Goal: Information Seeking & Learning: Learn about a topic

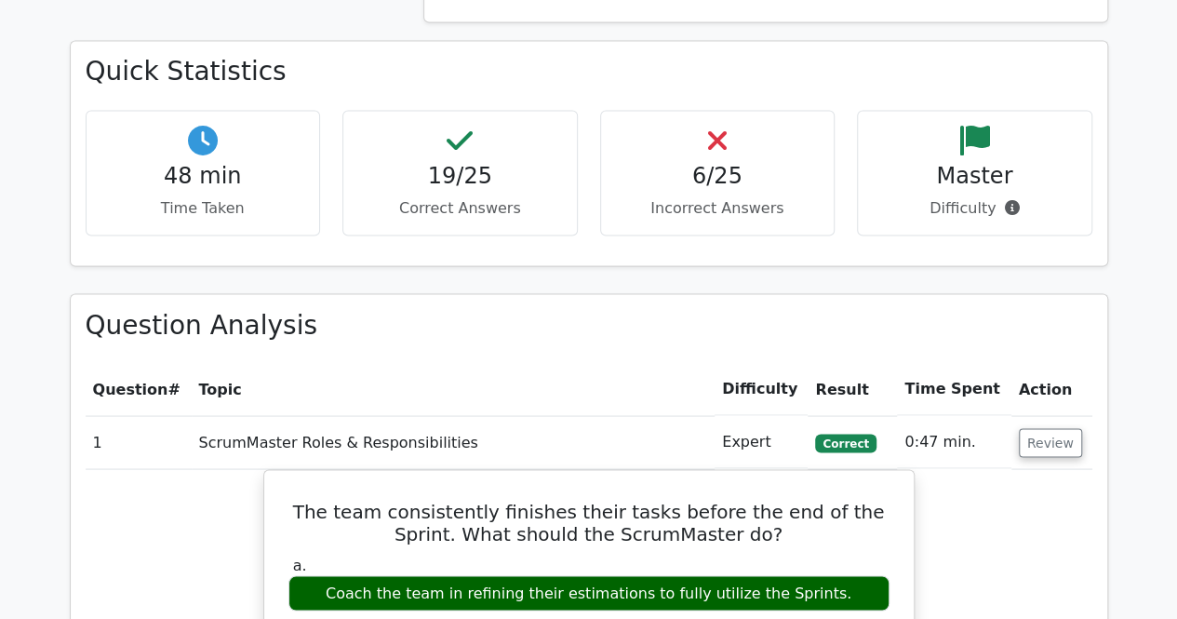
scroll to position [1459, 0]
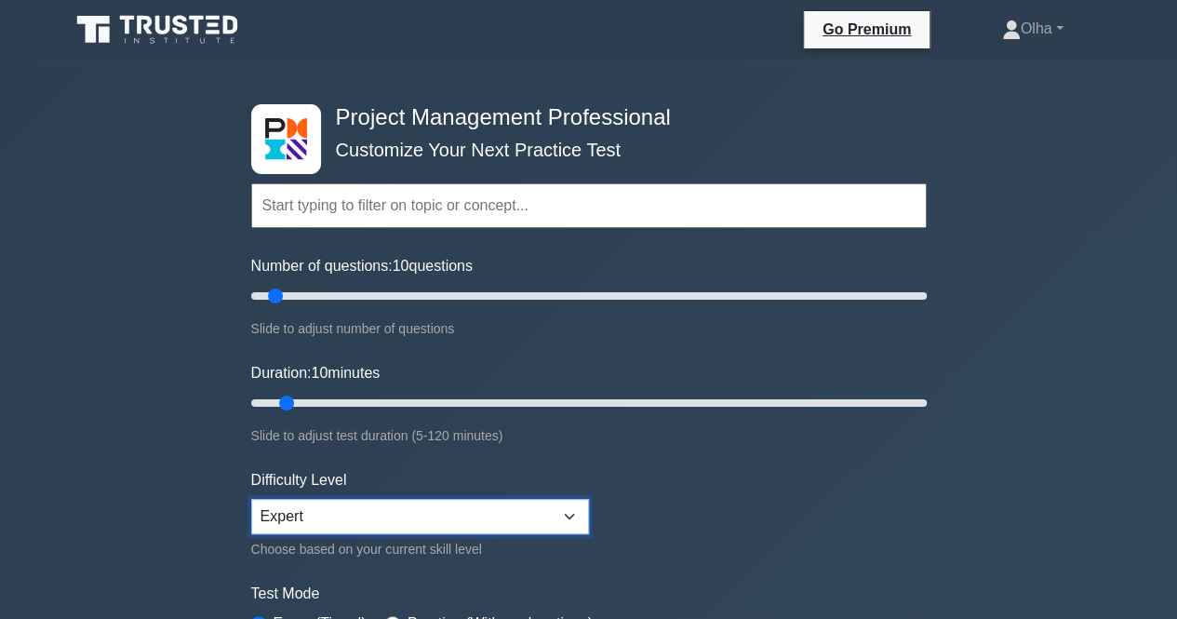
click at [562, 519] on select "Beginner Intermediate Expert" at bounding box center [420, 516] width 338 height 35
click at [575, 515] on select "Beginner Intermediate Expert" at bounding box center [420, 516] width 338 height 35
click at [717, 525] on form "Topics Scope Management Time Management Cost Management Quality Management Risk…" at bounding box center [589, 414] width 676 height 575
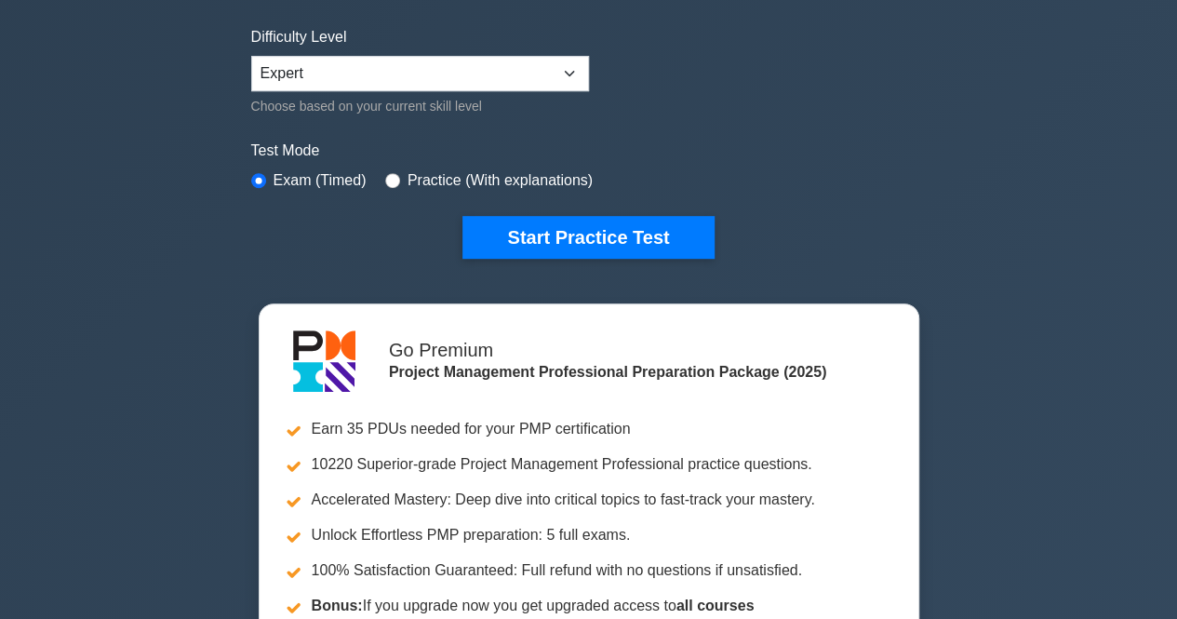
scroll to position [447, 0]
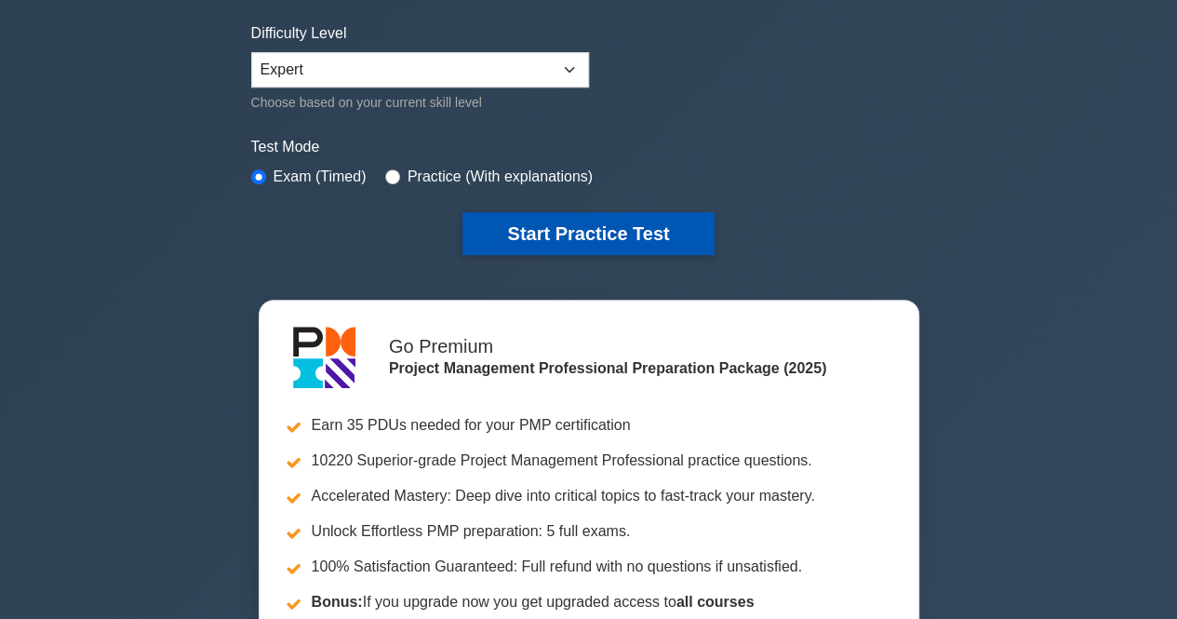
click at [630, 222] on button "Start Practice Test" at bounding box center [588, 233] width 251 height 43
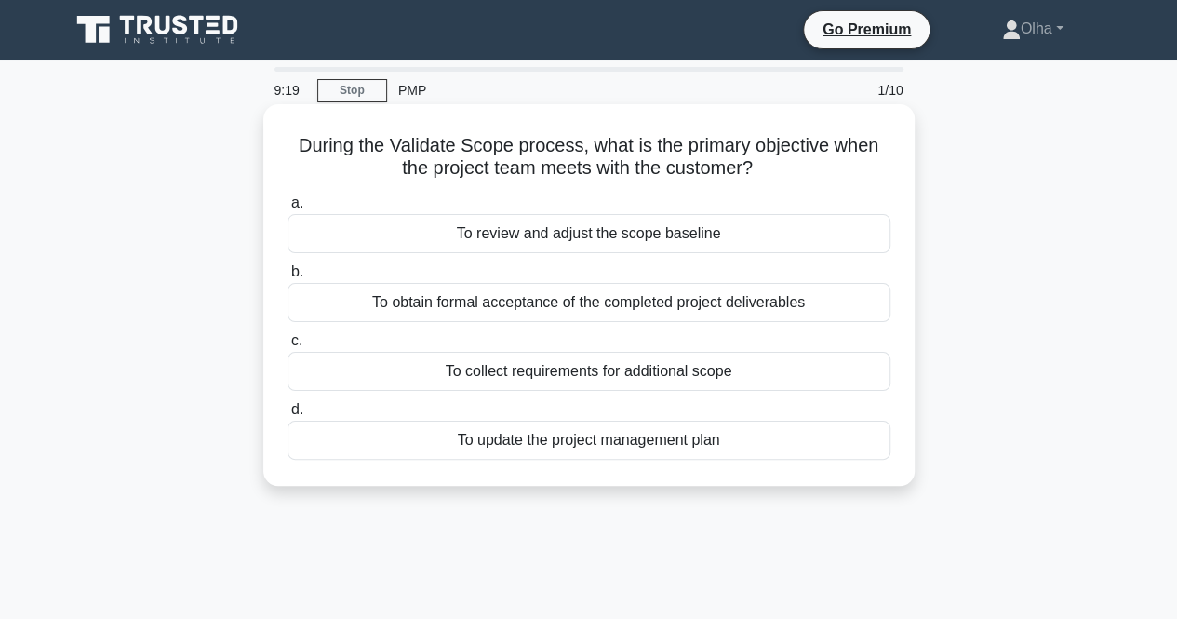
click at [608, 306] on div "To obtain formal acceptance of the completed project deliverables" at bounding box center [589, 302] width 603 height 39
click at [288, 278] on input "b. To obtain formal acceptance of the completed project deliverables" at bounding box center [288, 272] width 0 height 12
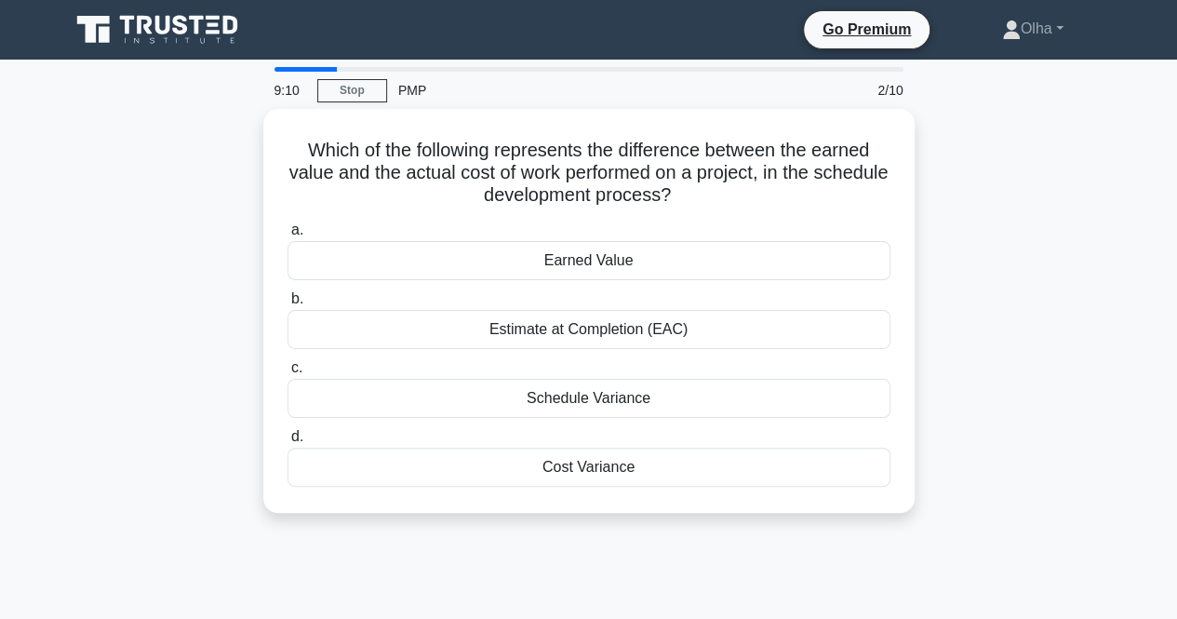
click at [608, 310] on div "Estimate at Completion (EAC)" at bounding box center [589, 329] width 603 height 39
click at [288, 305] on input "b. Estimate at Completion (EAC)" at bounding box center [288, 299] width 0 height 12
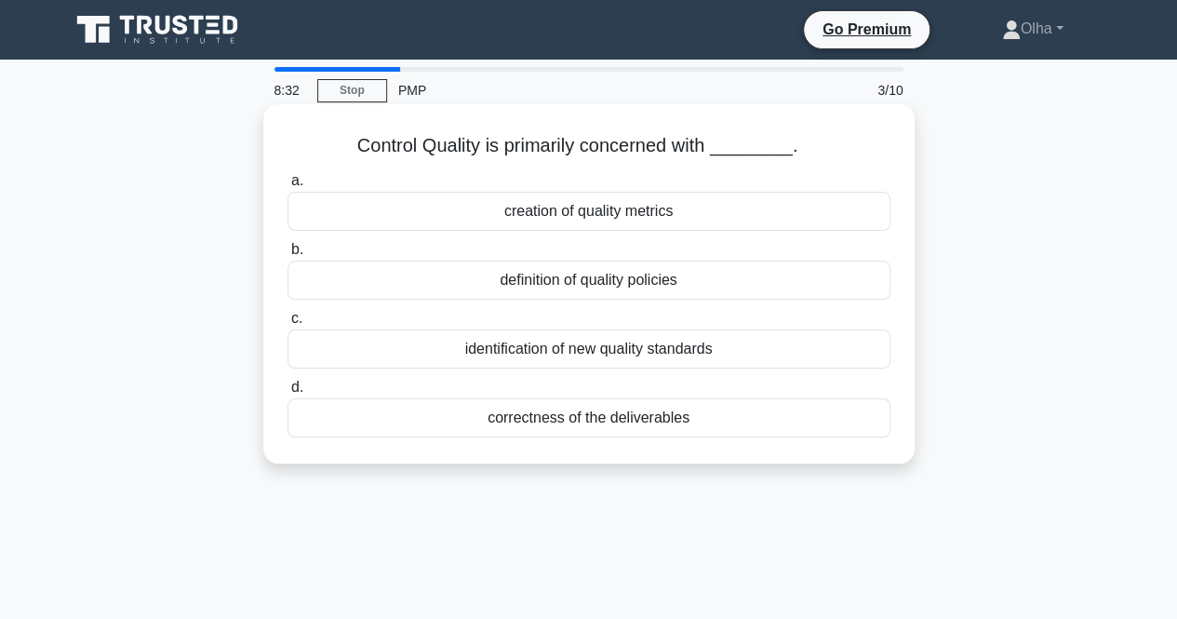
click at [564, 292] on div "definition of quality policies" at bounding box center [589, 280] width 603 height 39
click at [288, 256] on input "b. definition of quality policies" at bounding box center [288, 250] width 0 height 12
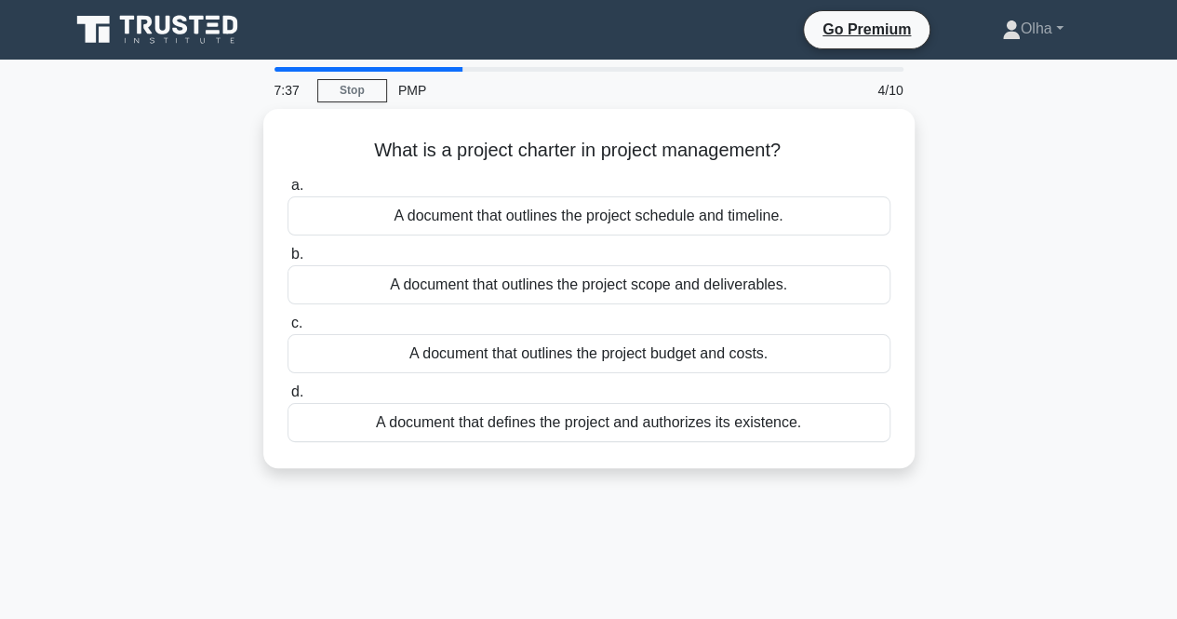
click at [966, 288] on div "What is a project charter in project management? .spinner_0XTQ{transform-origin…" at bounding box center [589, 300] width 1061 height 382
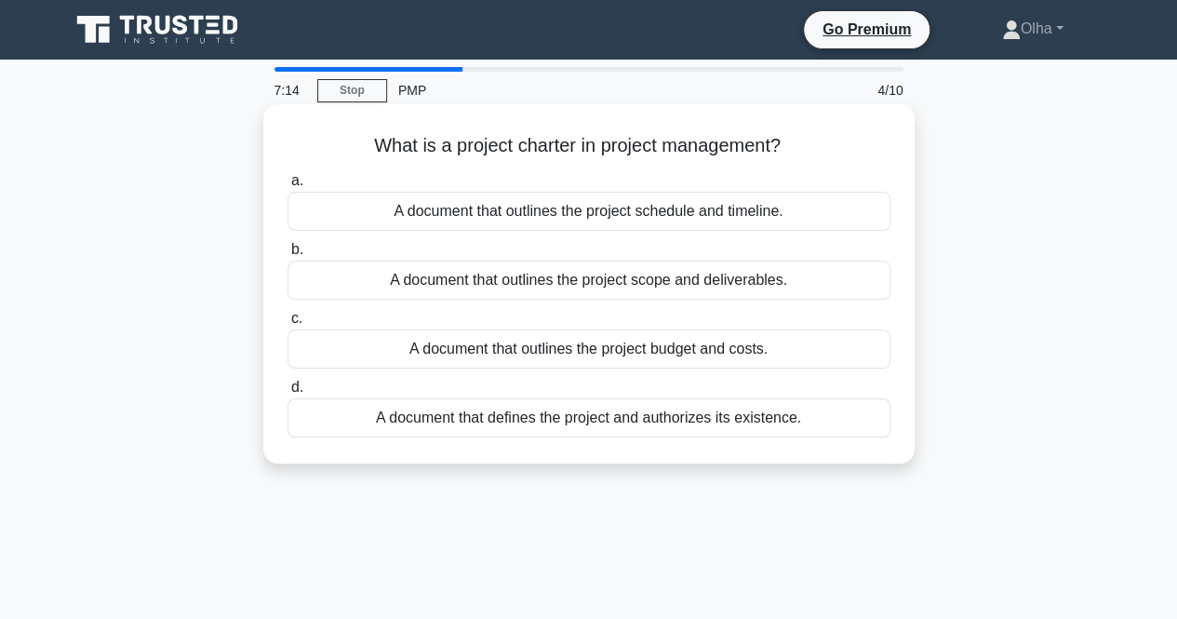
click at [722, 426] on div "A document that defines the project and authorizes its existence." at bounding box center [589, 417] width 603 height 39
click at [288, 394] on input "d. A document that defines the project and authorizes its existence." at bounding box center [288, 388] width 0 height 12
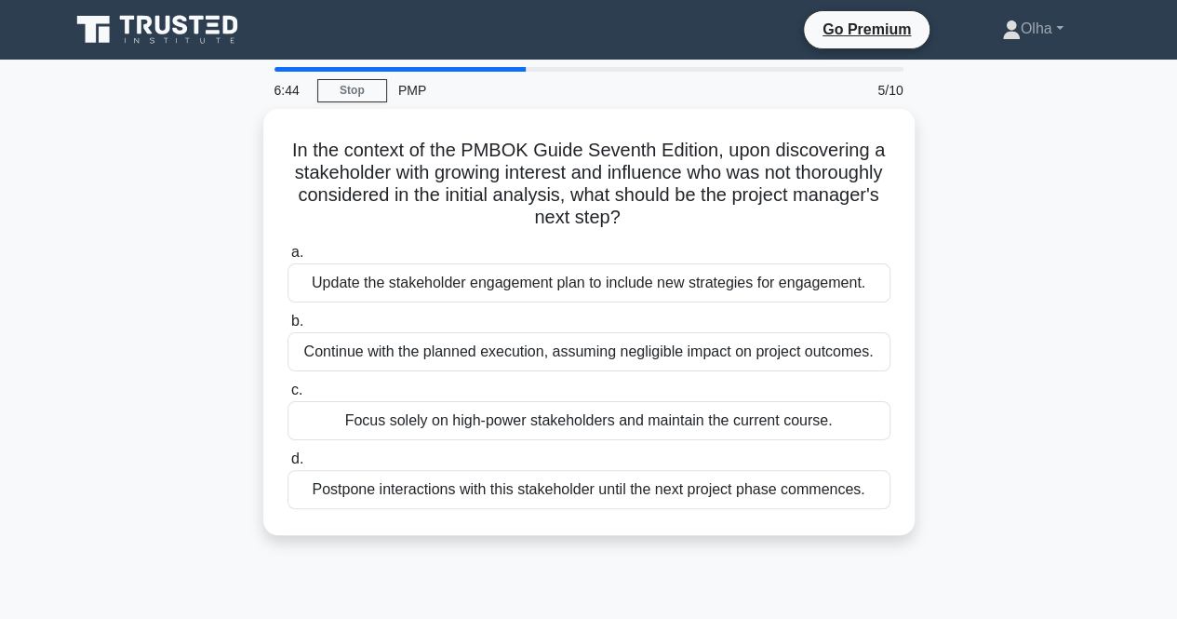
click at [991, 377] on div "In the context of the PMBOK Guide Seventh Edition, upon discovering a stakehold…" at bounding box center [589, 333] width 1061 height 449
click at [961, 337] on div "In the context of the PMBOK Guide Seventh Edition, upon discovering a stakehold…" at bounding box center [589, 333] width 1061 height 449
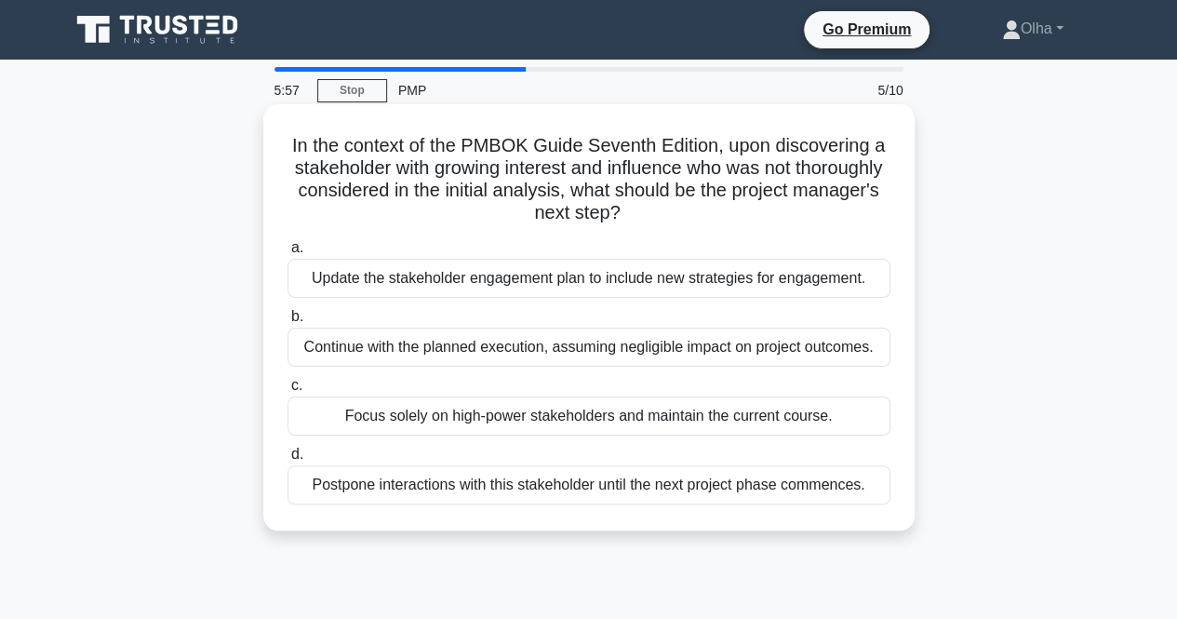
click at [591, 286] on div "Update the stakeholder engagement plan to include new strategies for engagement." at bounding box center [589, 278] width 603 height 39
click at [288, 254] on input "a. Update the stakeholder engagement plan to include new strategies for engagem…" at bounding box center [288, 248] width 0 height 12
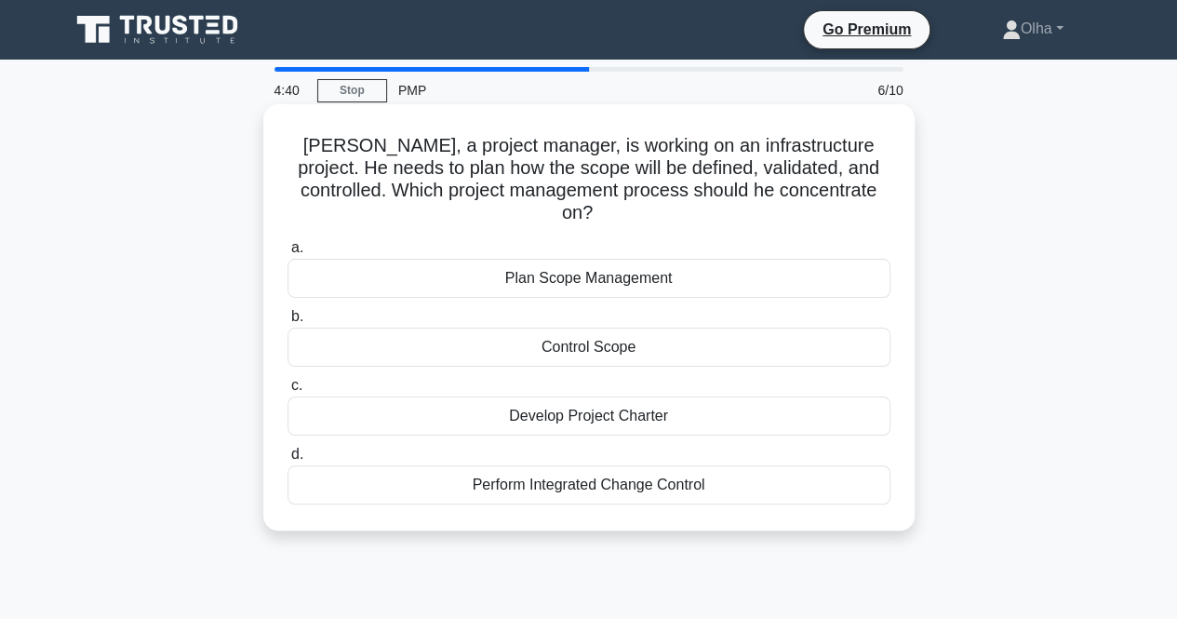
click at [720, 397] on div "Develop Project Charter" at bounding box center [589, 416] width 603 height 39
click at [288, 392] on input "c. Develop Project Charter" at bounding box center [288, 386] width 0 height 12
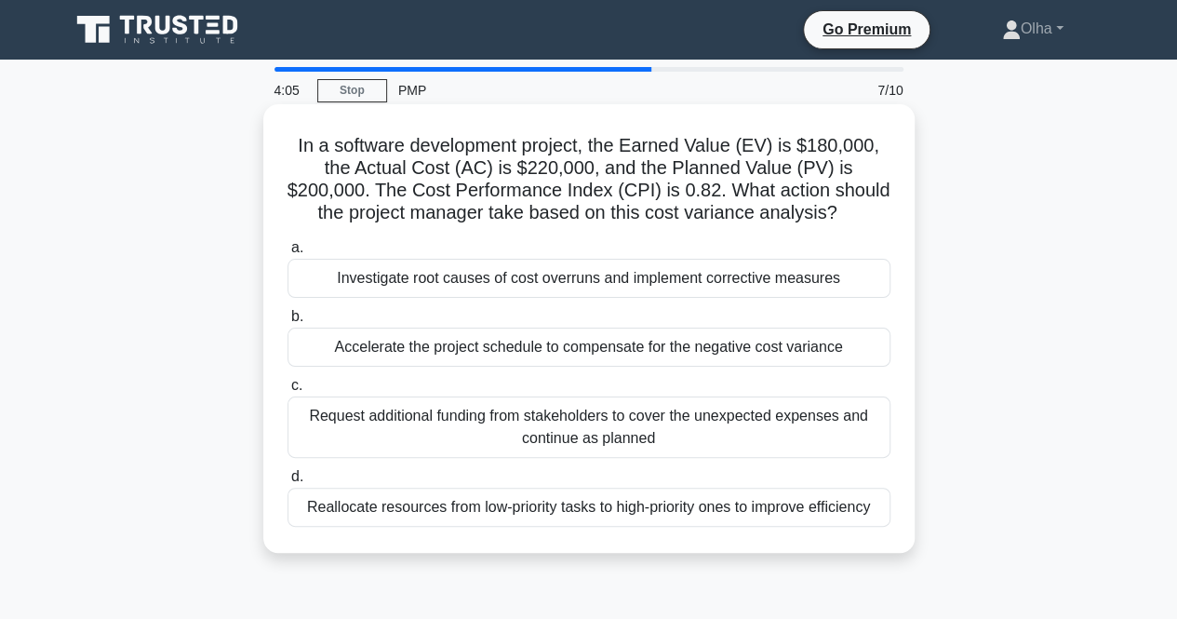
click at [714, 276] on div "Investigate root causes of cost overruns and implement corrective measures" at bounding box center [589, 278] width 603 height 39
click at [288, 254] on input "a. Investigate root causes of cost overruns and implement corrective measures" at bounding box center [288, 248] width 0 height 12
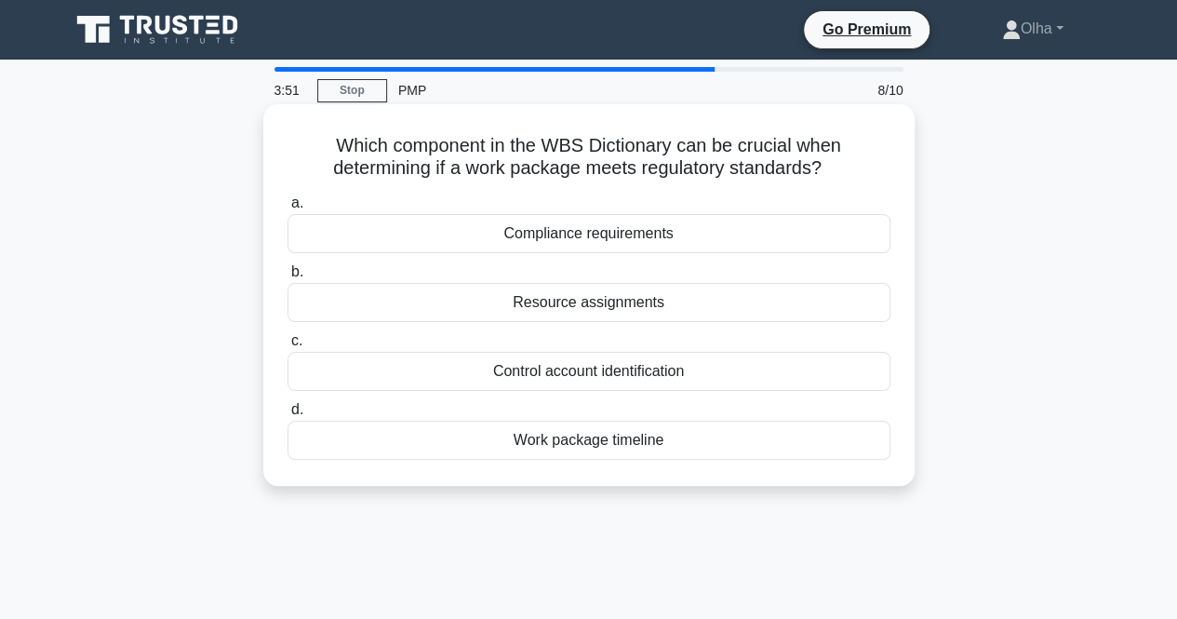
click at [658, 448] on div "Work package timeline" at bounding box center [589, 440] width 603 height 39
click at [288, 416] on input "d. Work package timeline" at bounding box center [288, 410] width 0 height 12
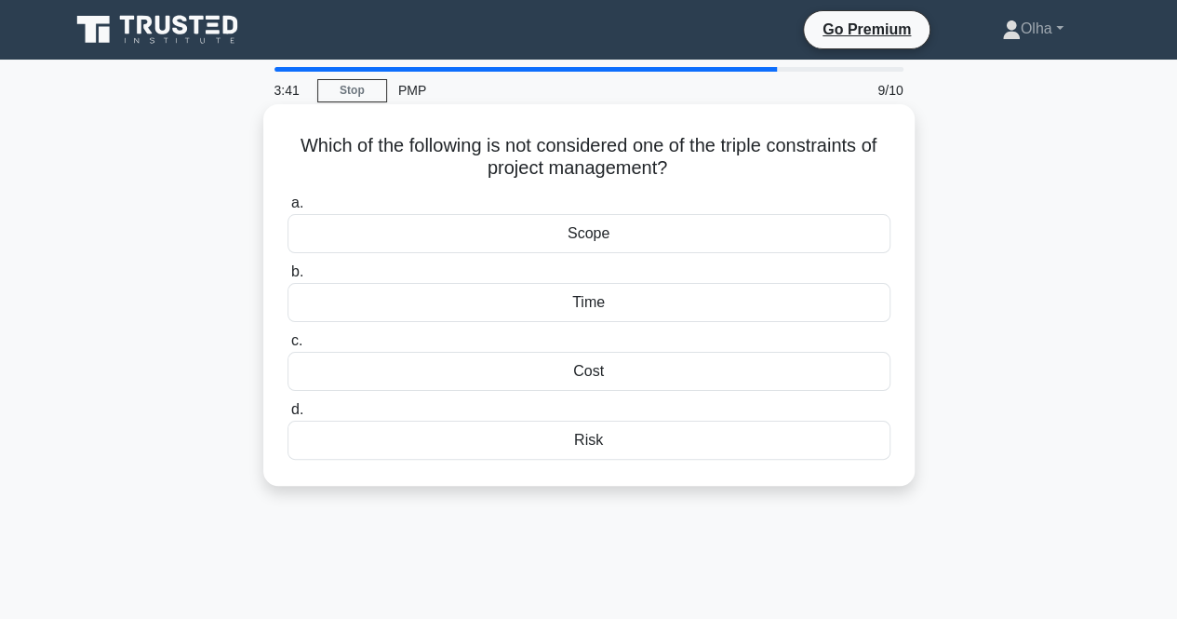
click at [668, 426] on div "Risk" at bounding box center [589, 440] width 603 height 39
click at [288, 416] on input "d. Risk" at bounding box center [288, 410] width 0 height 12
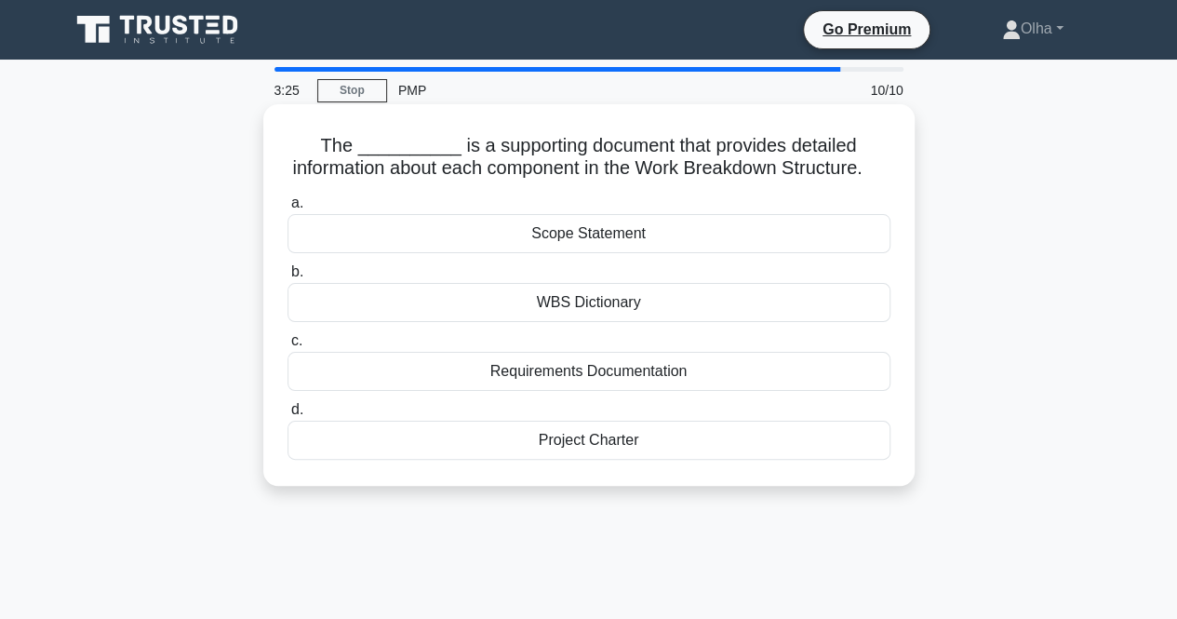
click at [707, 322] on div "WBS Dictionary" at bounding box center [589, 302] width 603 height 39
click at [288, 278] on input "b. WBS Dictionary" at bounding box center [288, 272] width 0 height 12
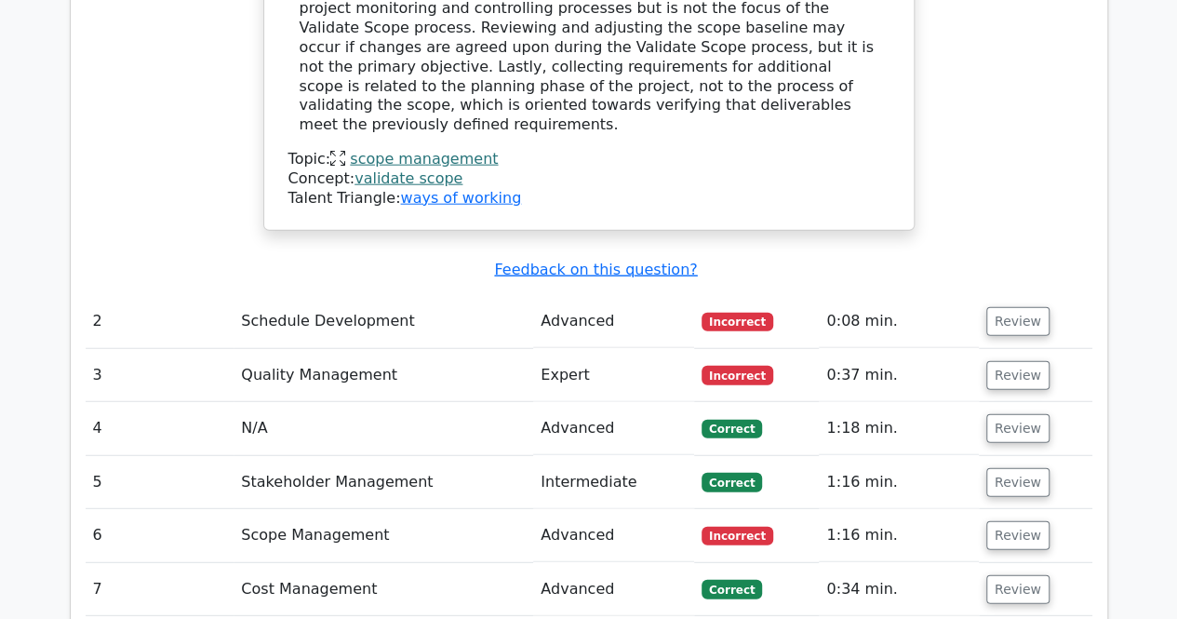
scroll to position [2197, 0]
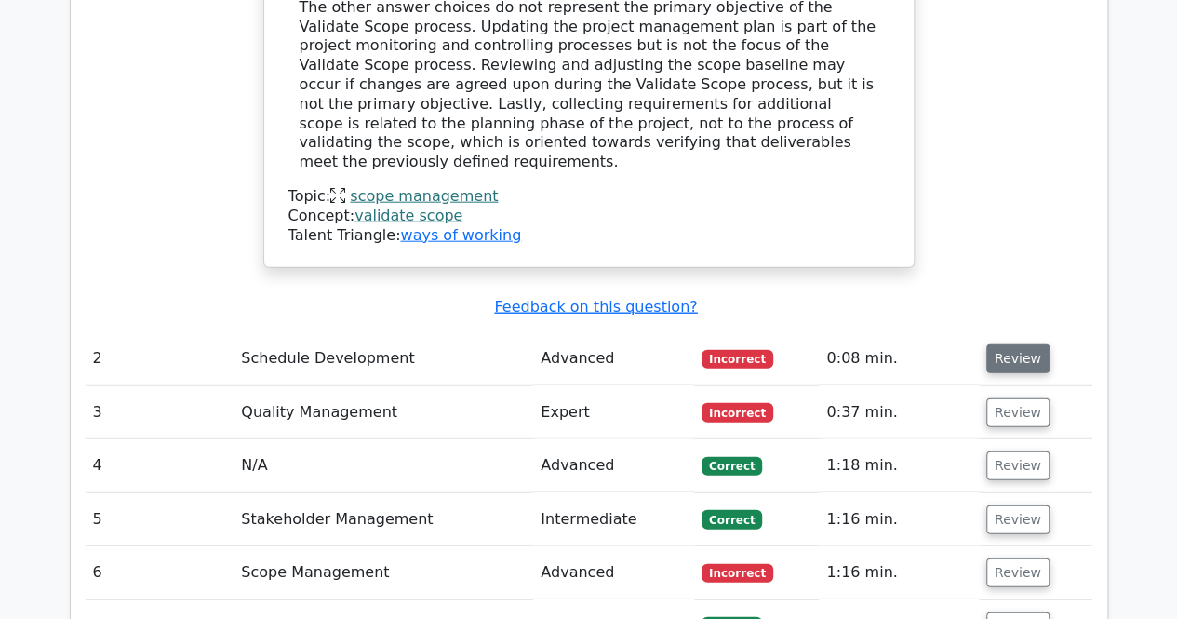
click at [1029, 344] on button "Review" at bounding box center [1018, 358] width 63 height 29
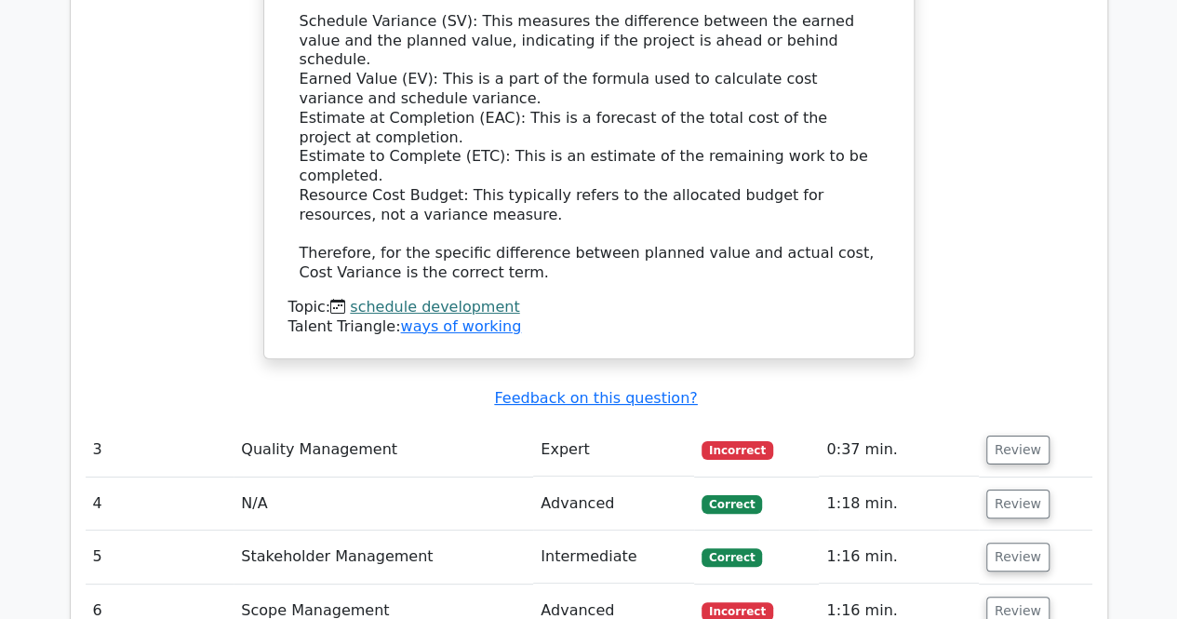
scroll to position [3463, 0]
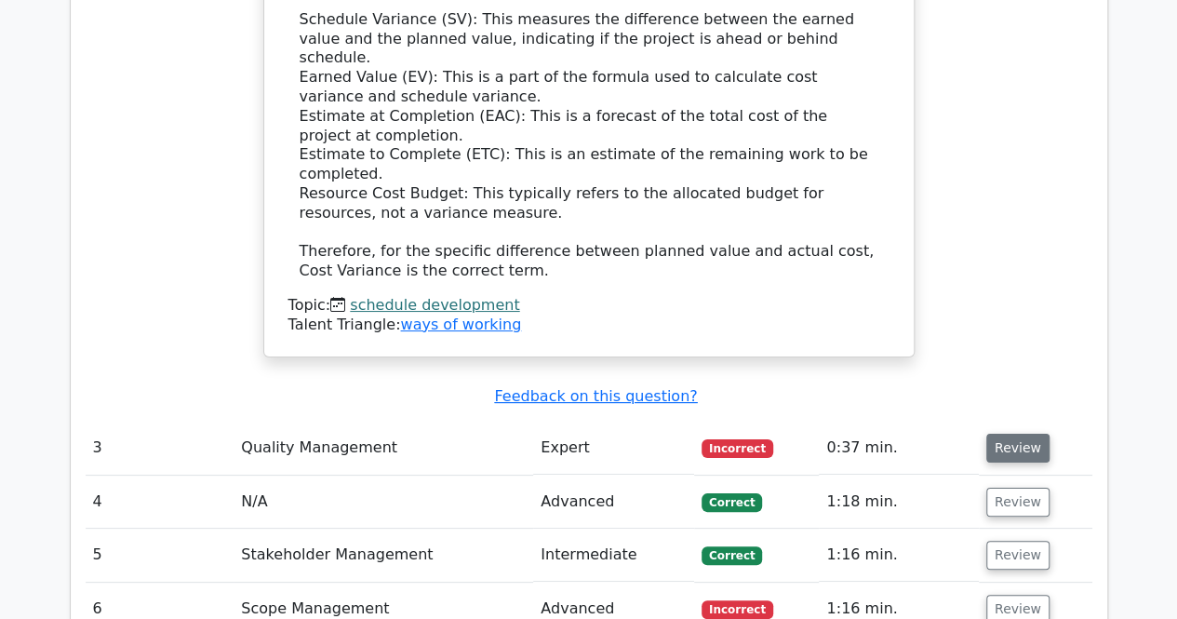
click at [1011, 434] on button "Review" at bounding box center [1018, 448] width 63 height 29
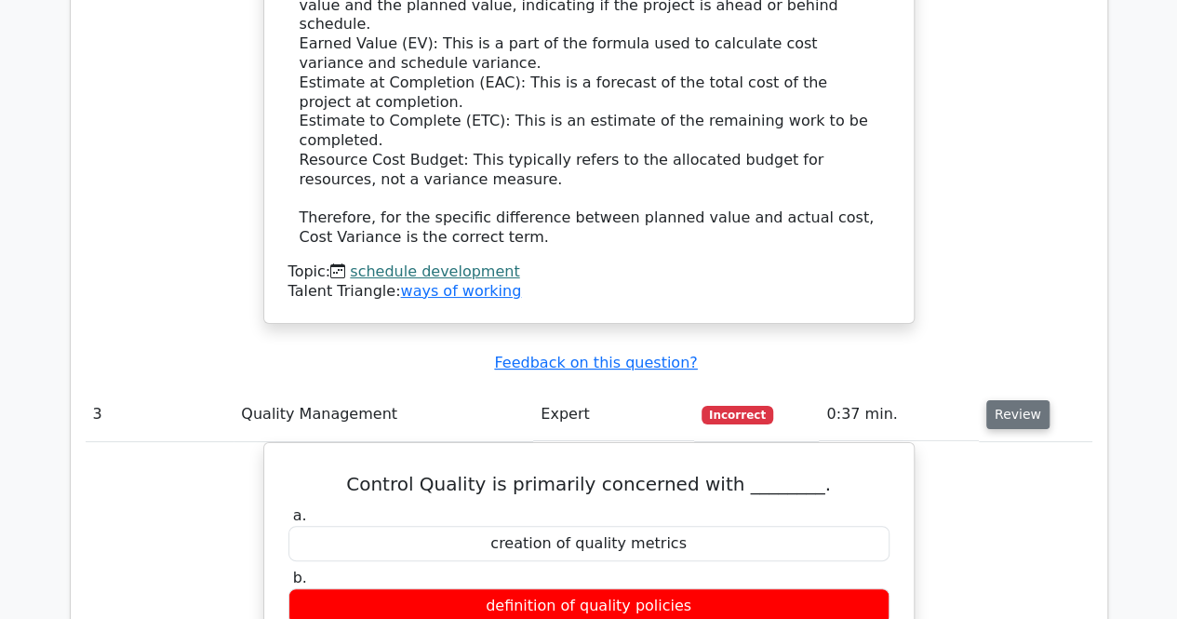
scroll to position [3500, 0]
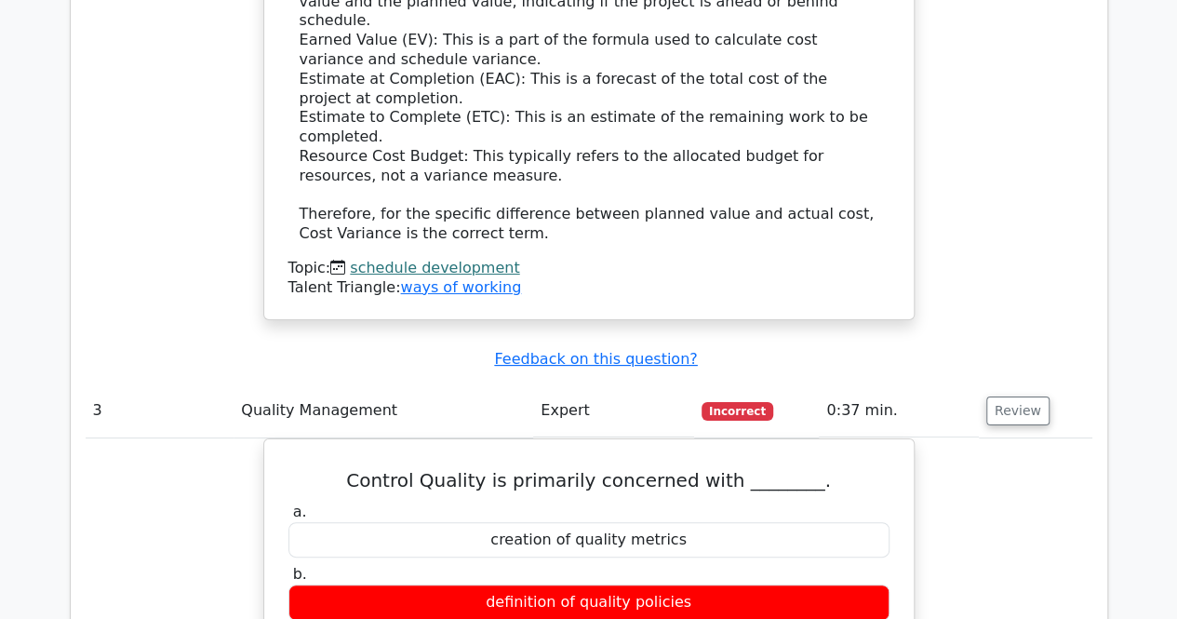
click at [1067, 384] on td "Review" at bounding box center [1036, 410] width 114 height 53
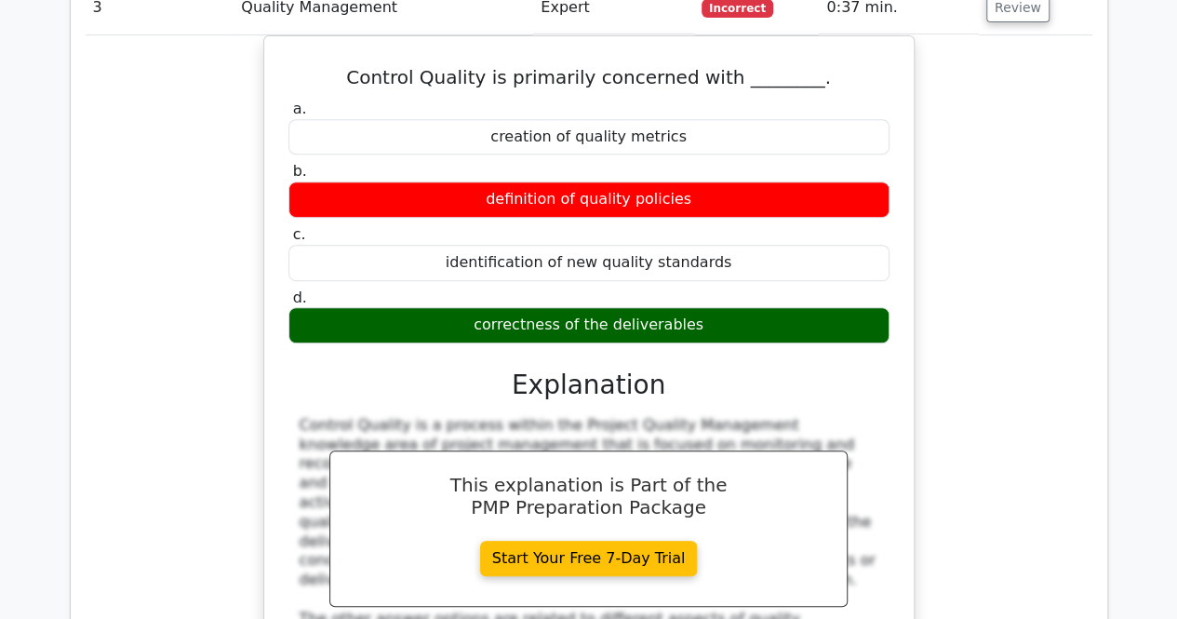
scroll to position [3909, 0]
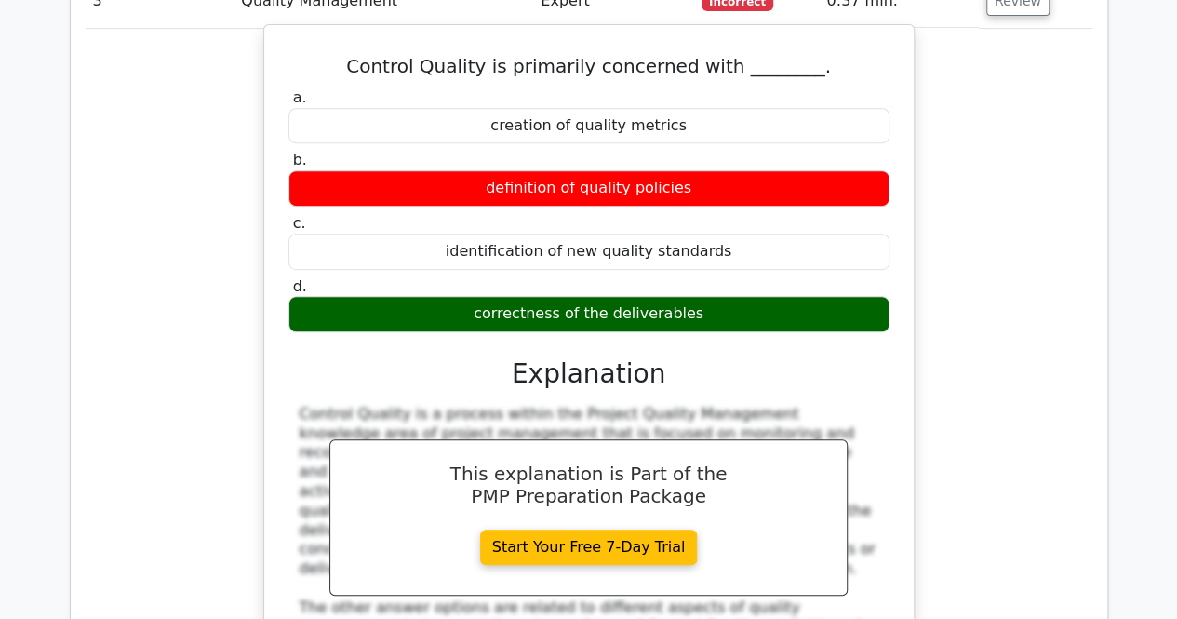
click at [830, 405] on div "Control Quality is a process within the Project Quality Management knowledge ar…" at bounding box center [589, 598] width 579 height 387
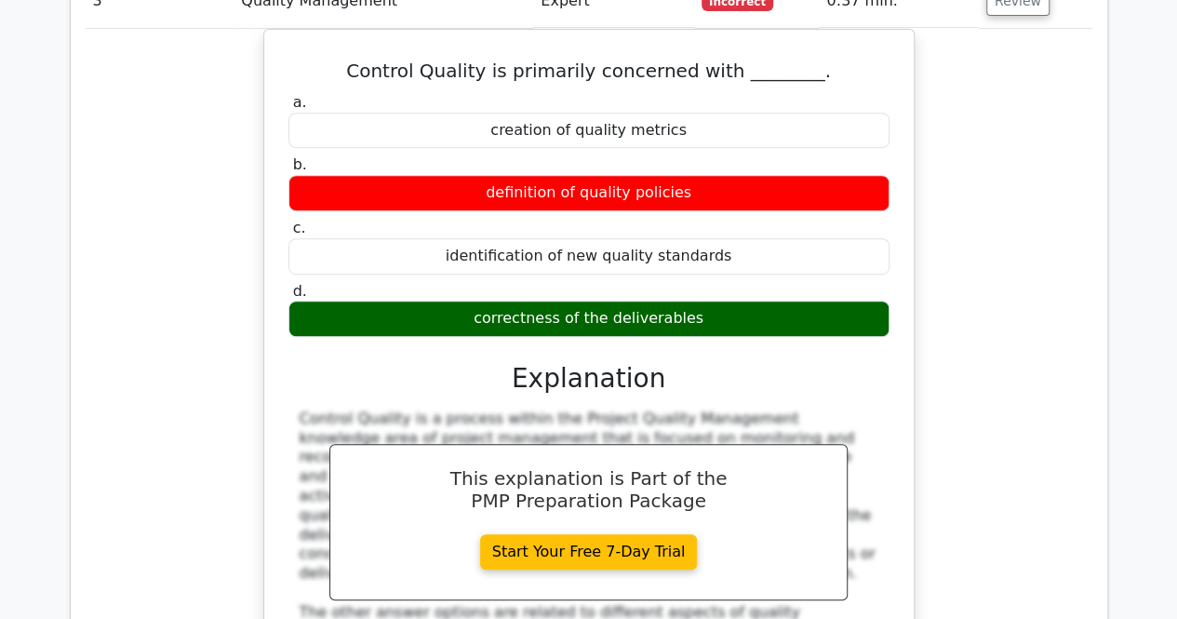
click at [936, 278] on div "Control Quality is primarily concerned with ________. a. creation of quality me…" at bounding box center [589, 472] width 1007 height 886
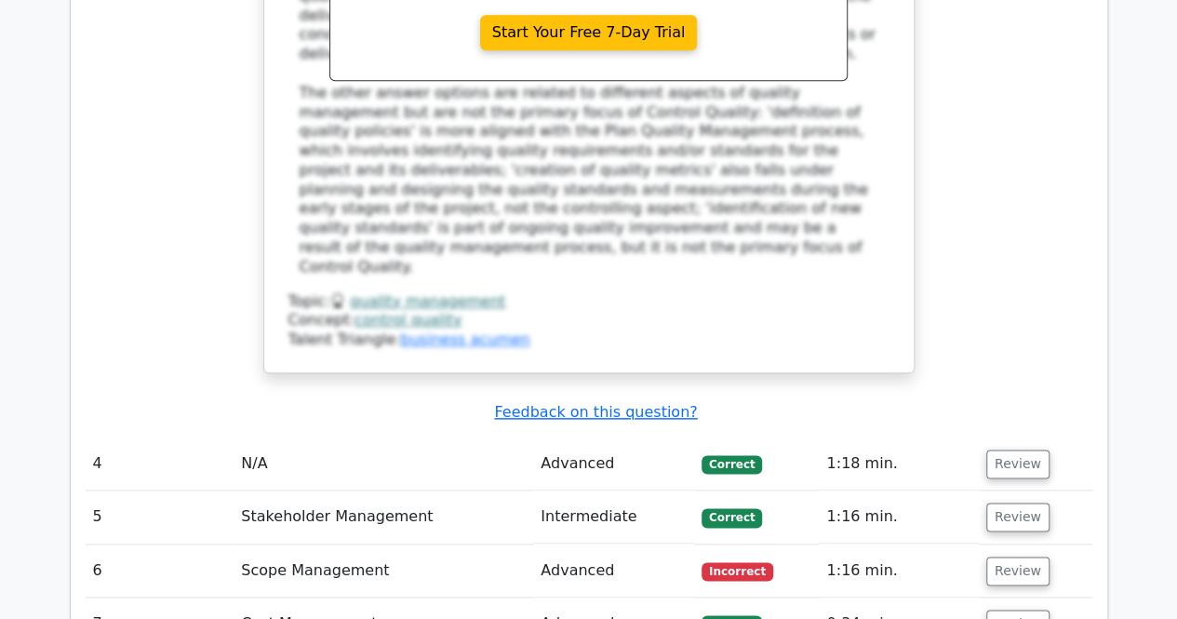
scroll to position [4431, 0]
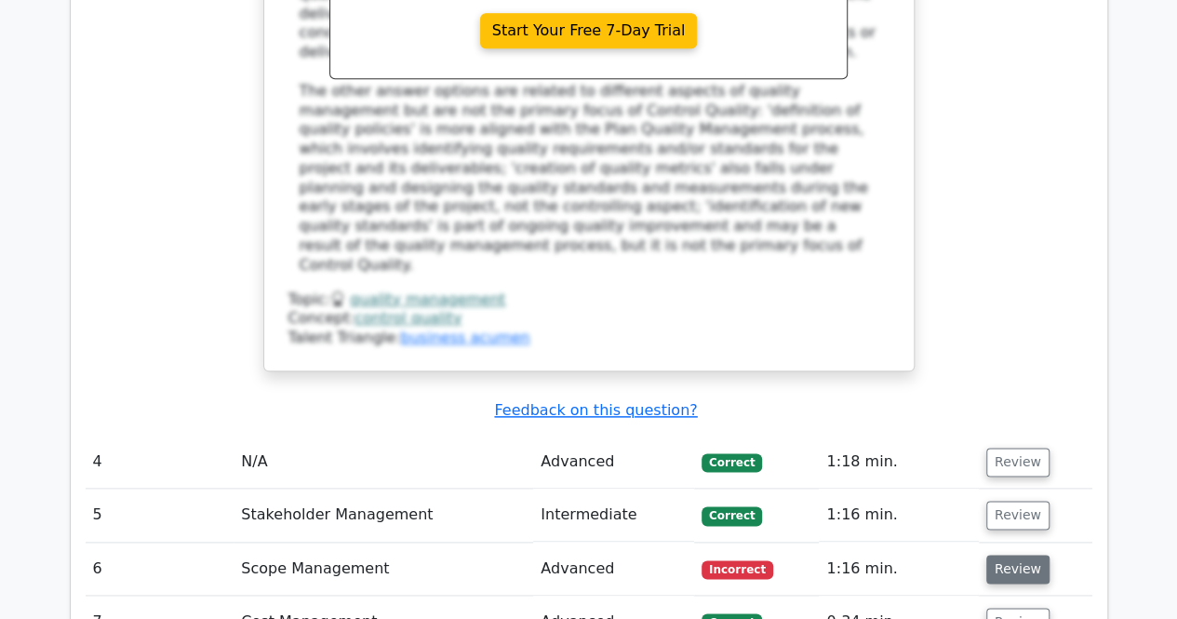
click at [1015, 555] on button "Review" at bounding box center [1018, 569] width 63 height 29
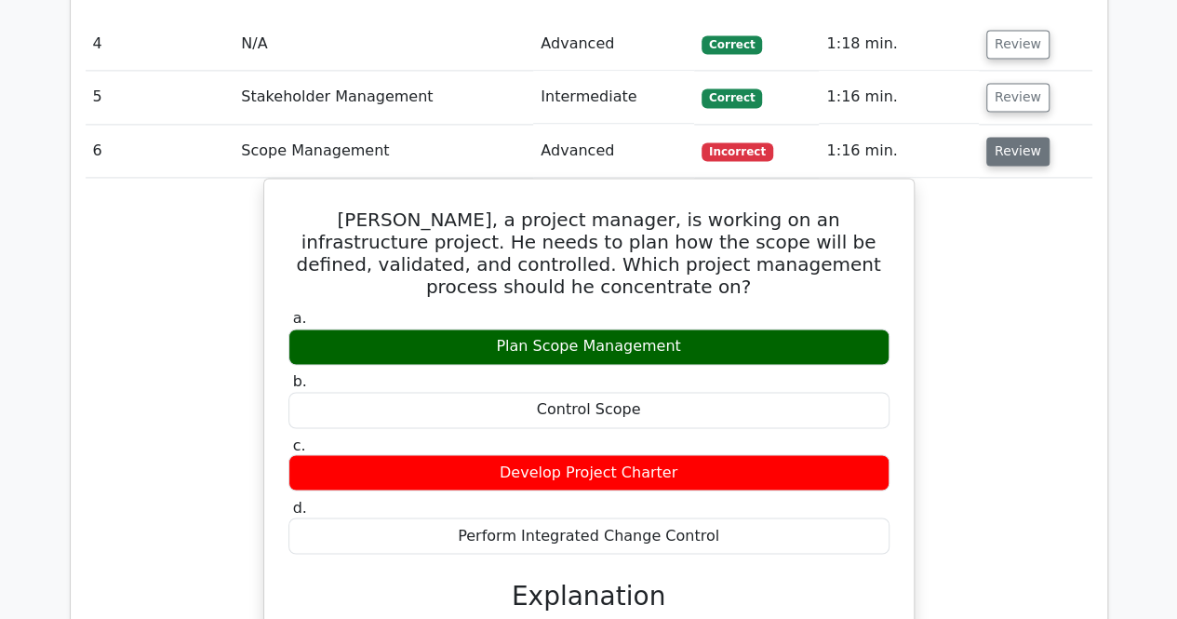
scroll to position [5138, 0]
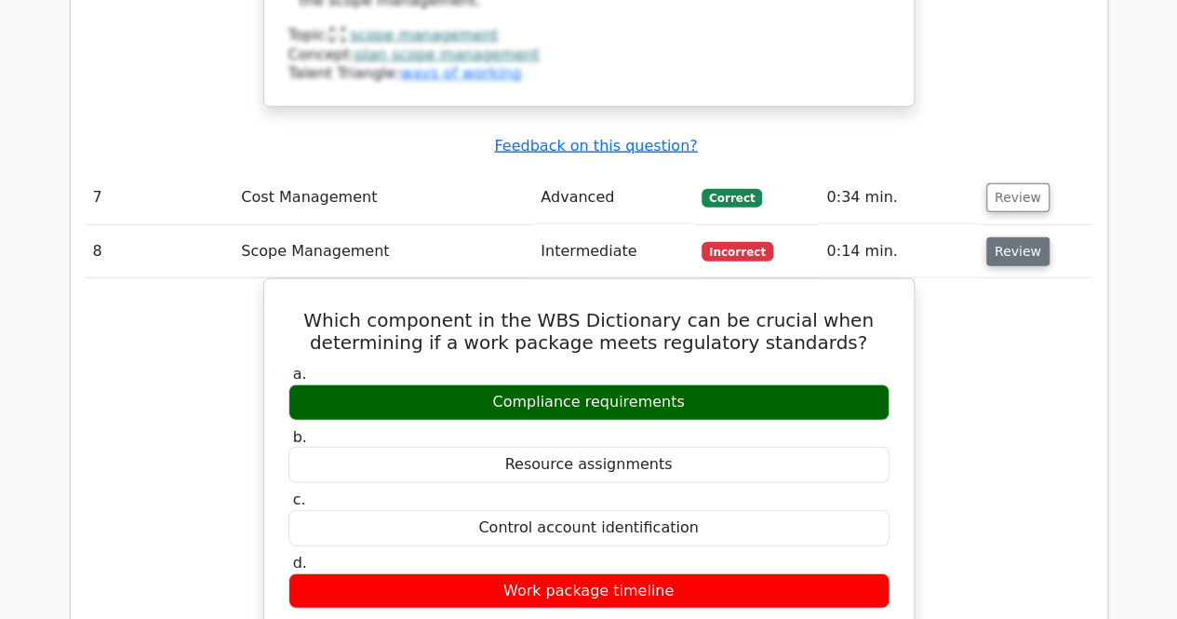
scroll to position [5734, 0]
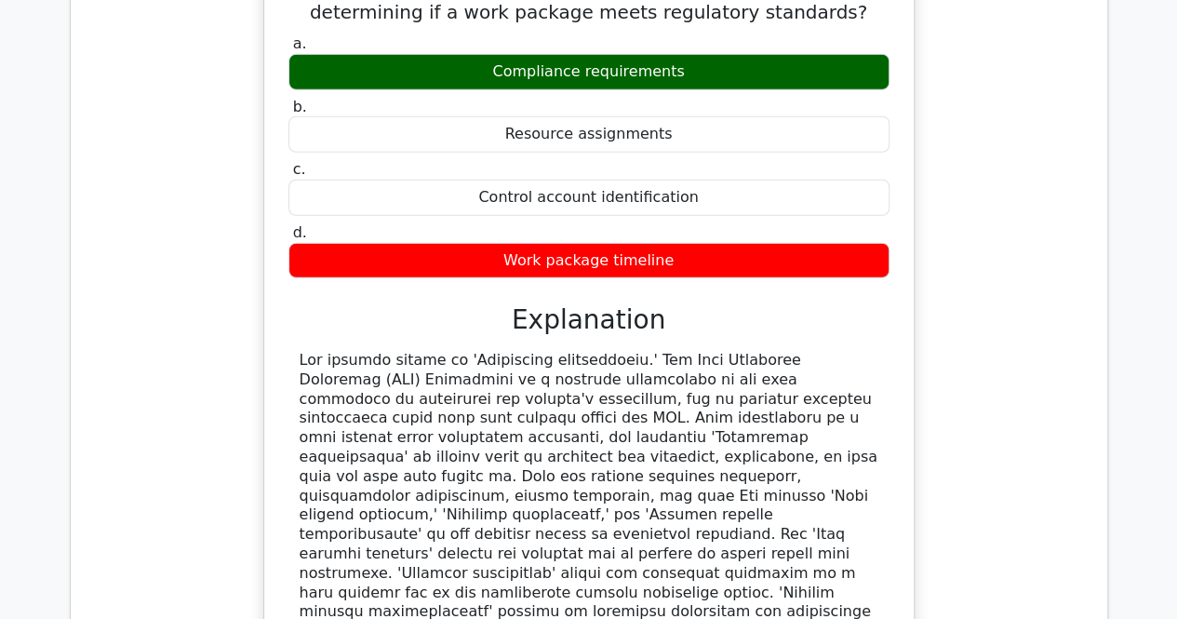
scroll to position [6106, 0]
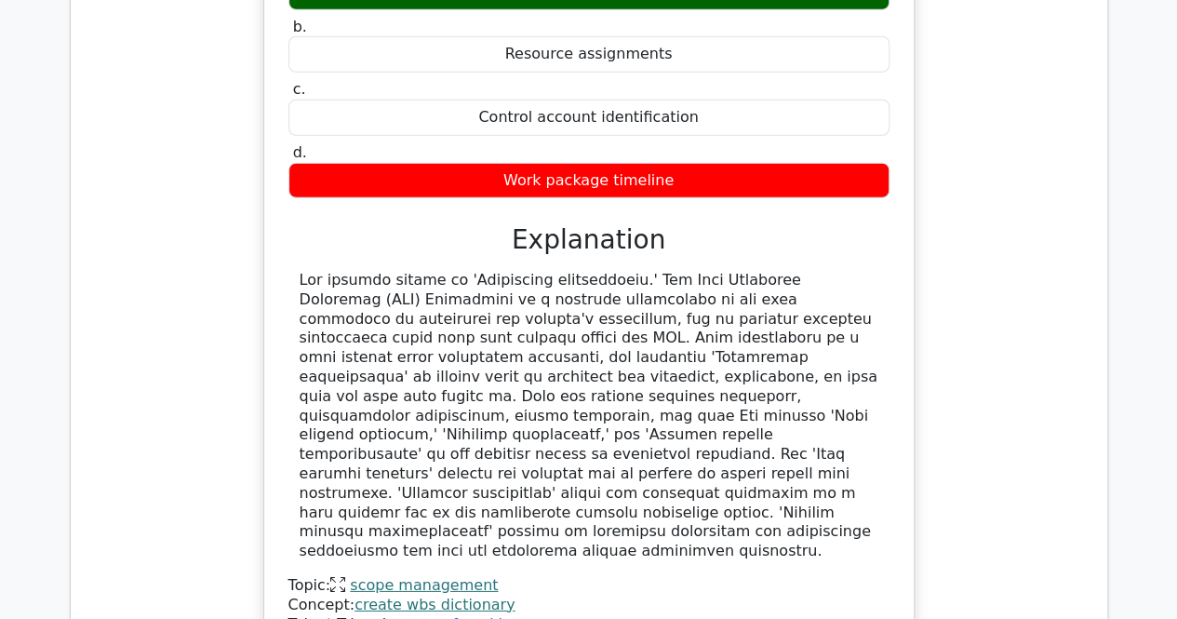
click at [990, 282] on div "Which component in the WBS Dictionary can be crucial when determining if a work…" at bounding box center [589, 274] width 1007 height 812
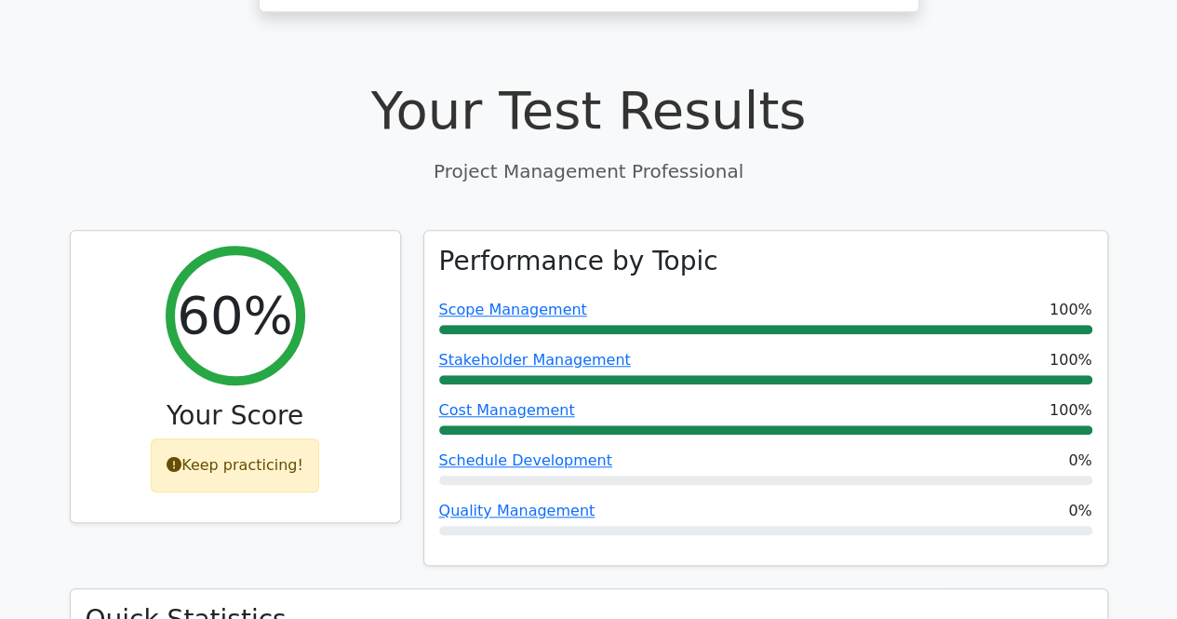
scroll to position [782, 0]
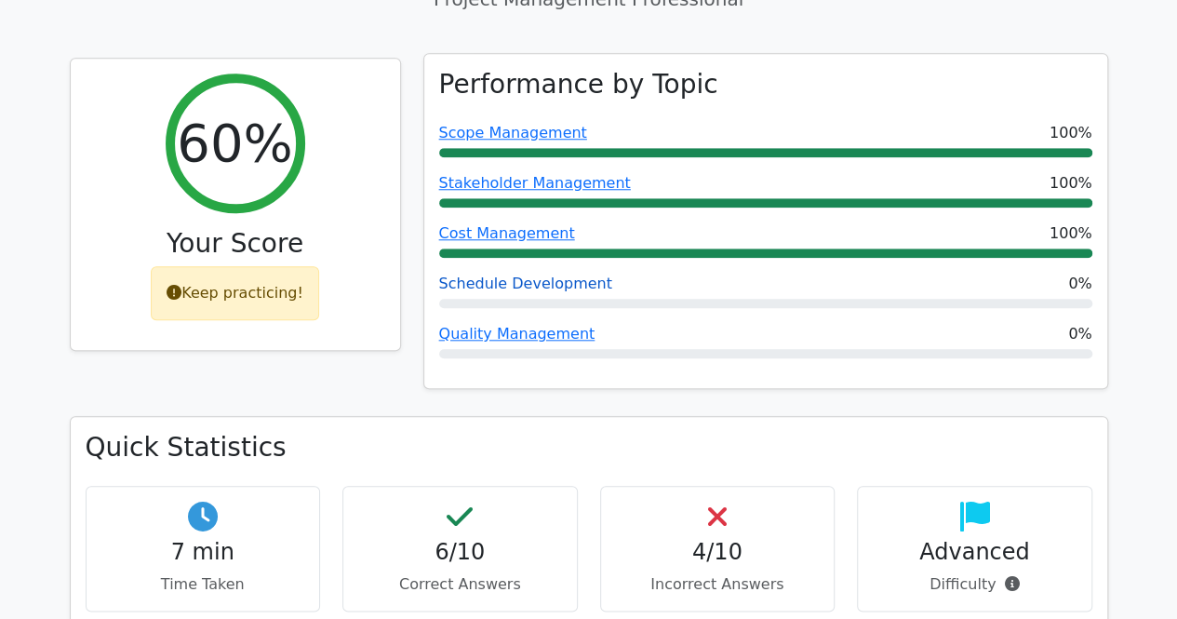
click at [460, 275] on link "Schedule Development" at bounding box center [525, 284] width 173 height 18
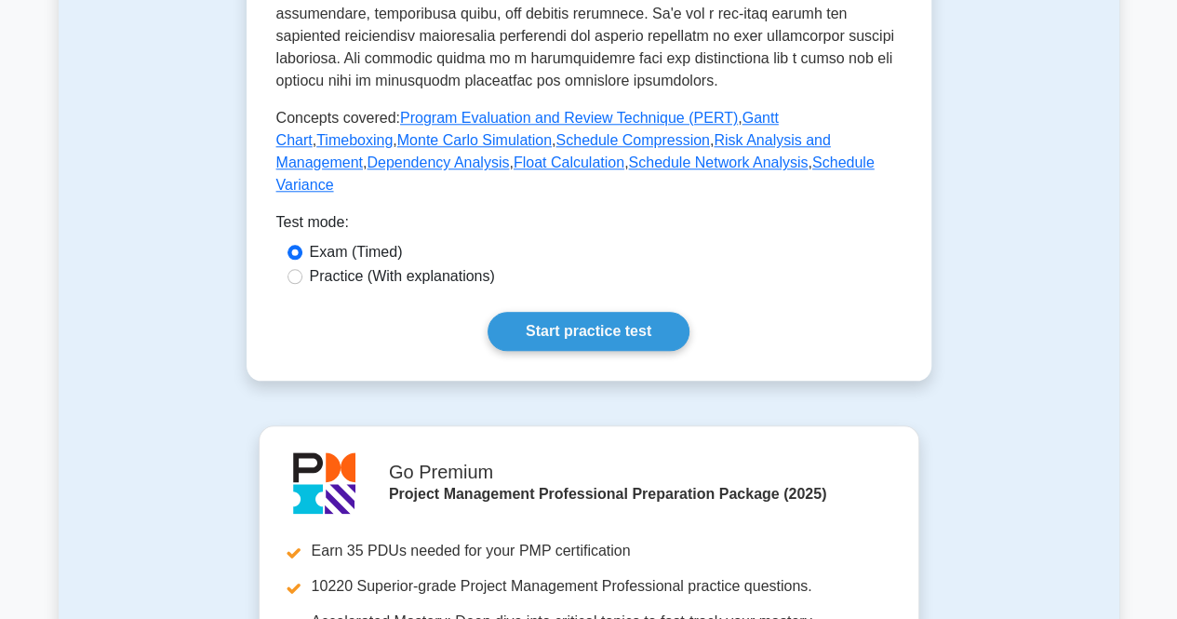
scroll to position [1117, 0]
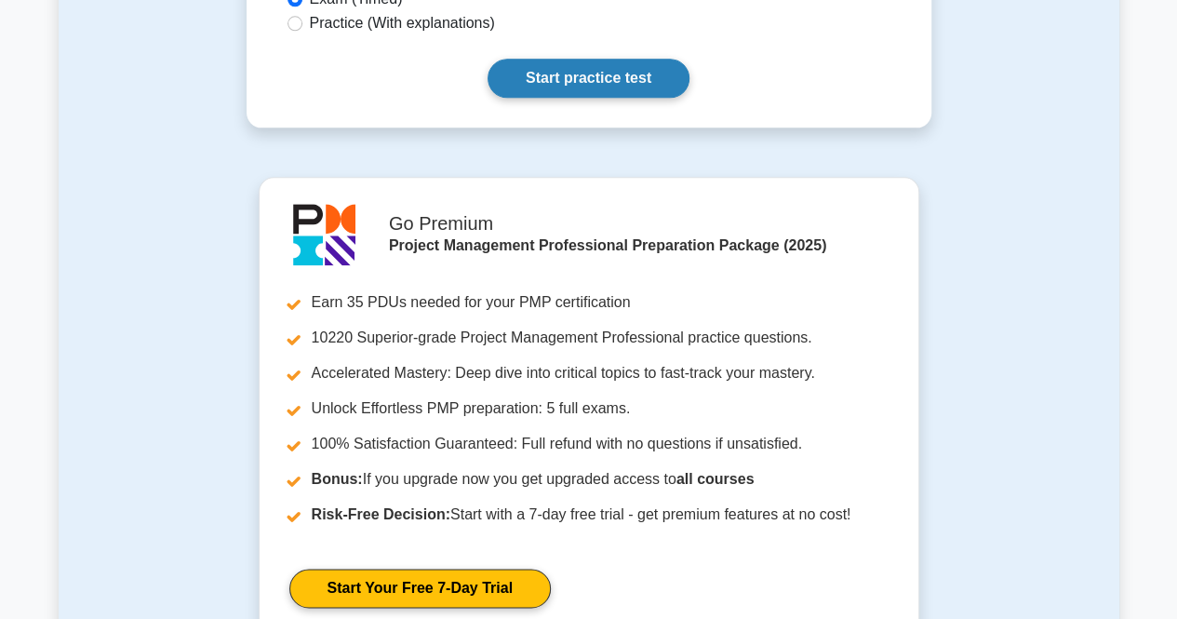
click at [602, 70] on link "Start practice test" at bounding box center [589, 78] width 202 height 39
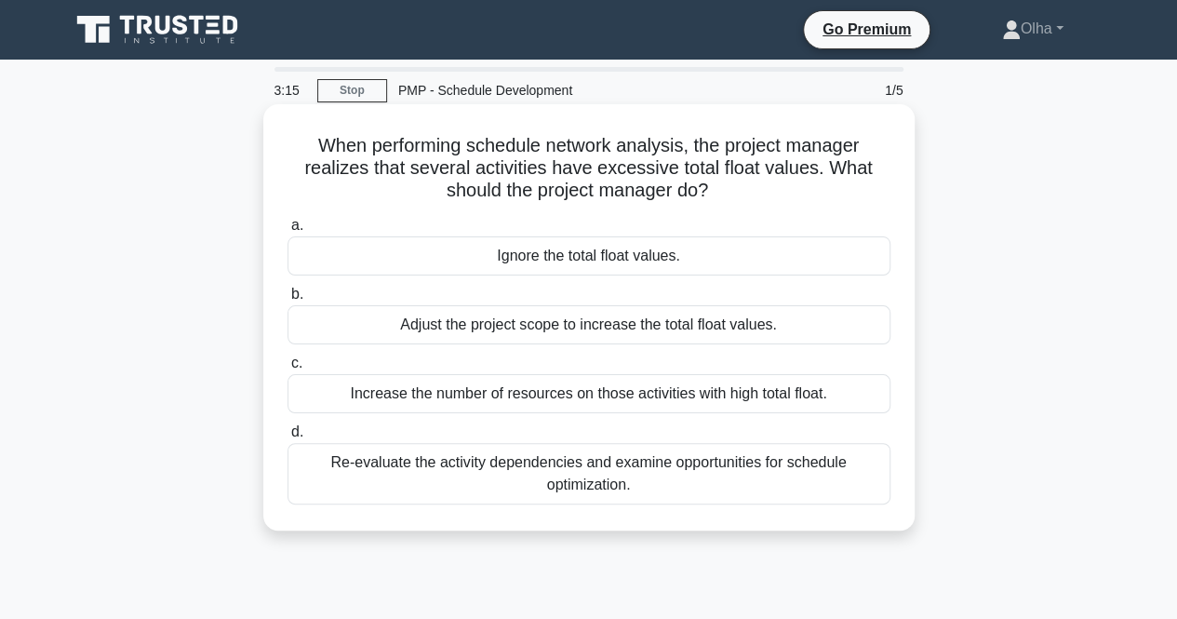
click at [518, 481] on div "Re-evaluate the activity dependencies and examine opportunities for schedule op…" at bounding box center [589, 473] width 603 height 61
click at [288, 438] on input "d. Re-evaluate the activity dependencies and examine opportunities for schedule…" at bounding box center [288, 432] width 0 height 12
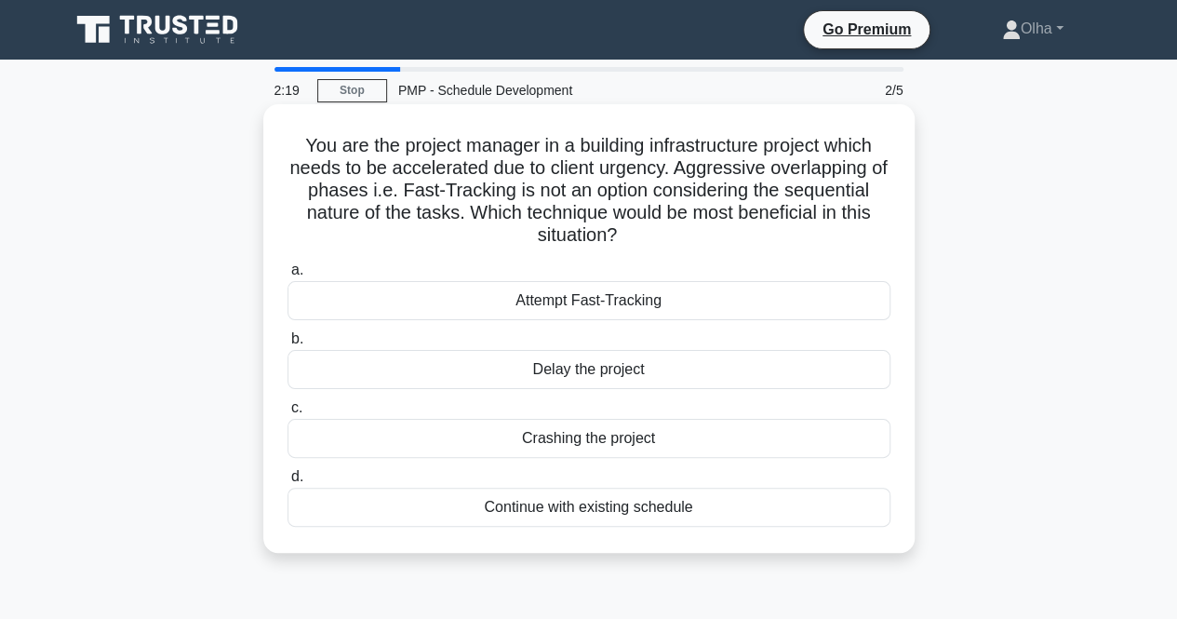
click at [698, 299] on div "Attempt Fast-Tracking" at bounding box center [589, 300] width 603 height 39
click at [288, 276] on input "a. Attempt Fast-Tracking" at bounding box center [288, 270] width 0 height 12
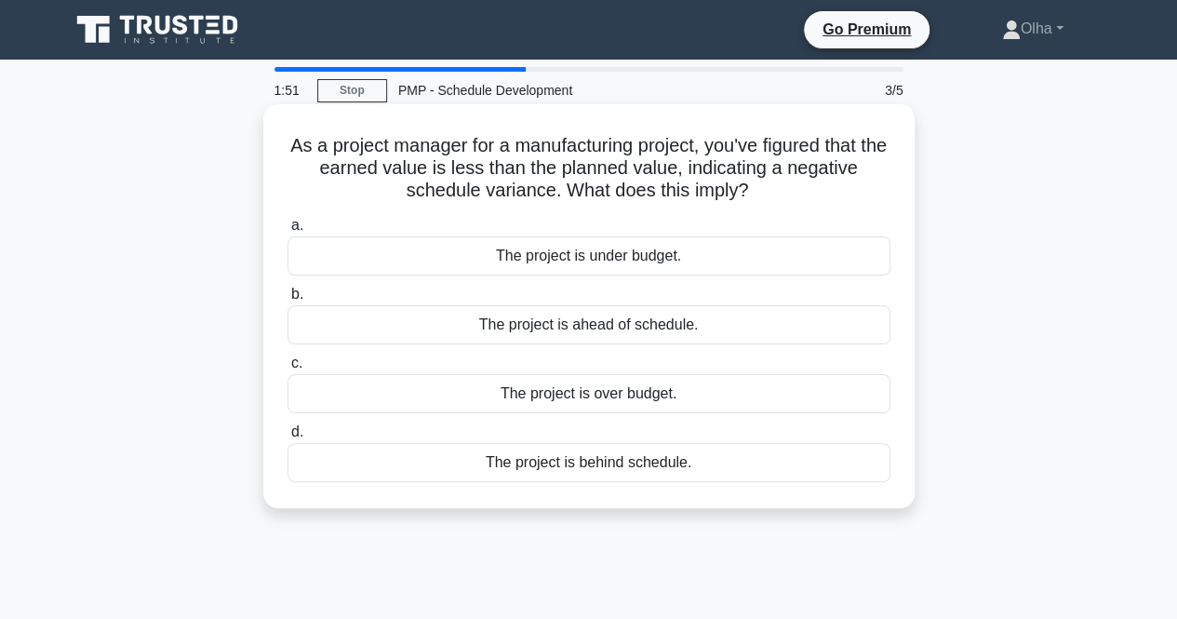
click at [692, 383] on div "The project is over budget." at bounding box center [589, 393] width 603 height 39
click at [288, 370] on input "c. The project is over budget." at bounding box center [288, 363] width 0 height 12
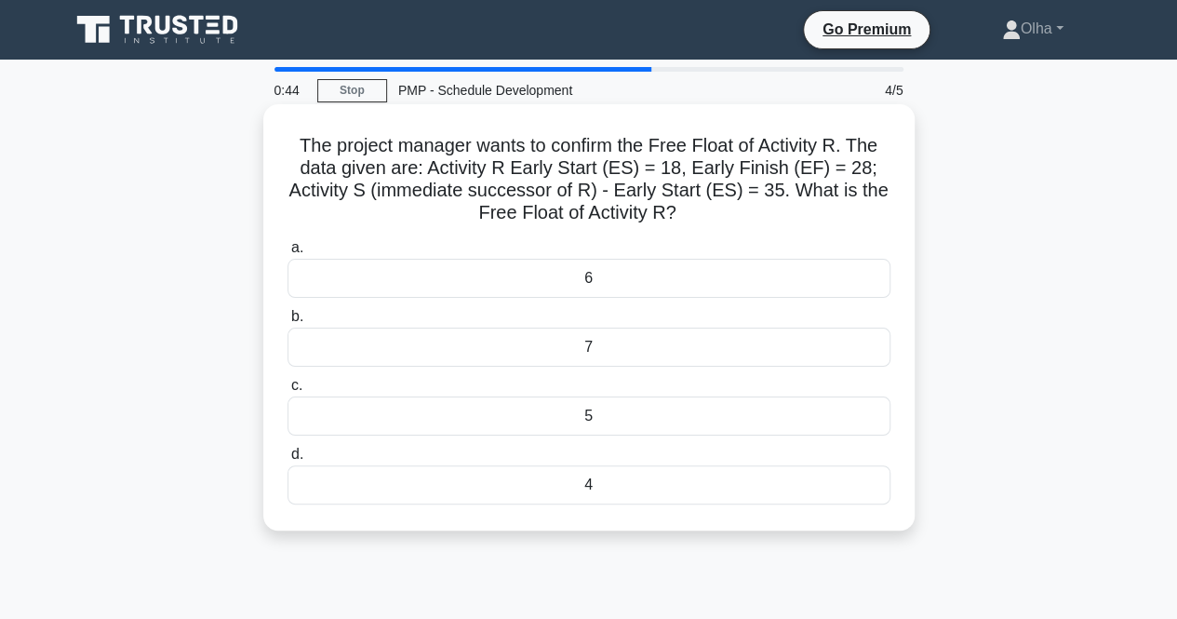
click at [663, 332] on div "7" at bounding box center [589, 347] width 603 height 39
click at [288, 323] on input "b. 7" at bounding box center [288, 317] width 0 height 12
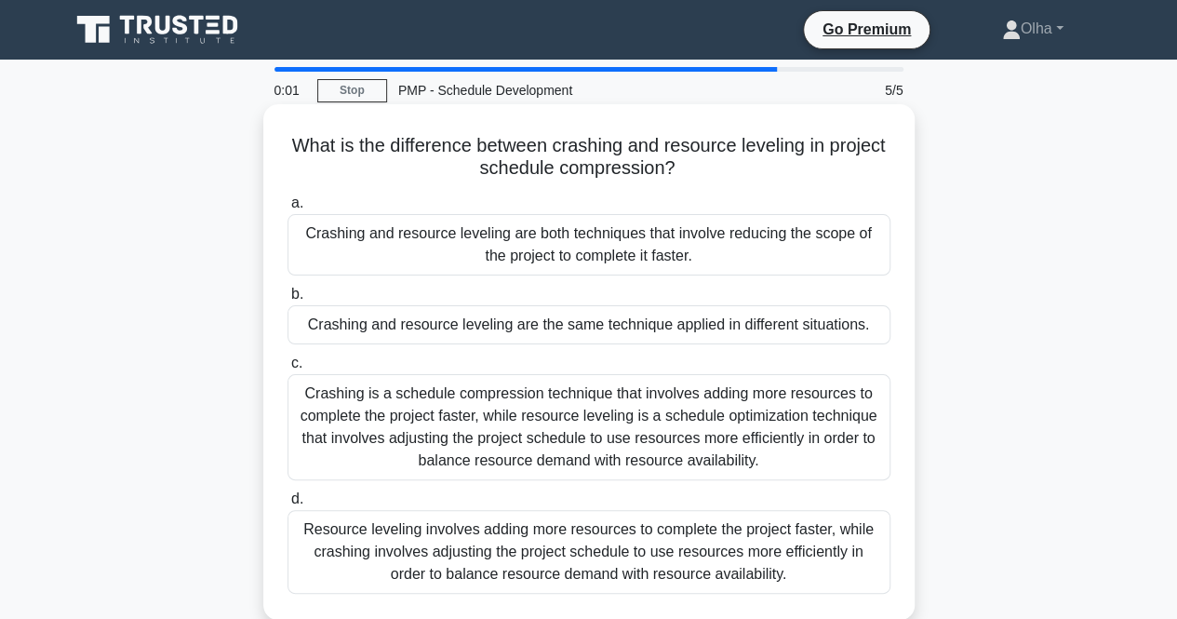
click at [459, 466] on div "Crashing is a schedule compression technique that involves adding more resource…" at bounding box center [589, 427] width 603 height 106
click at [288, 370] on input "c. Crashing is a schedule compression technique that involves adding more resou…" at bounding box center [288, 363] width 0 height 12
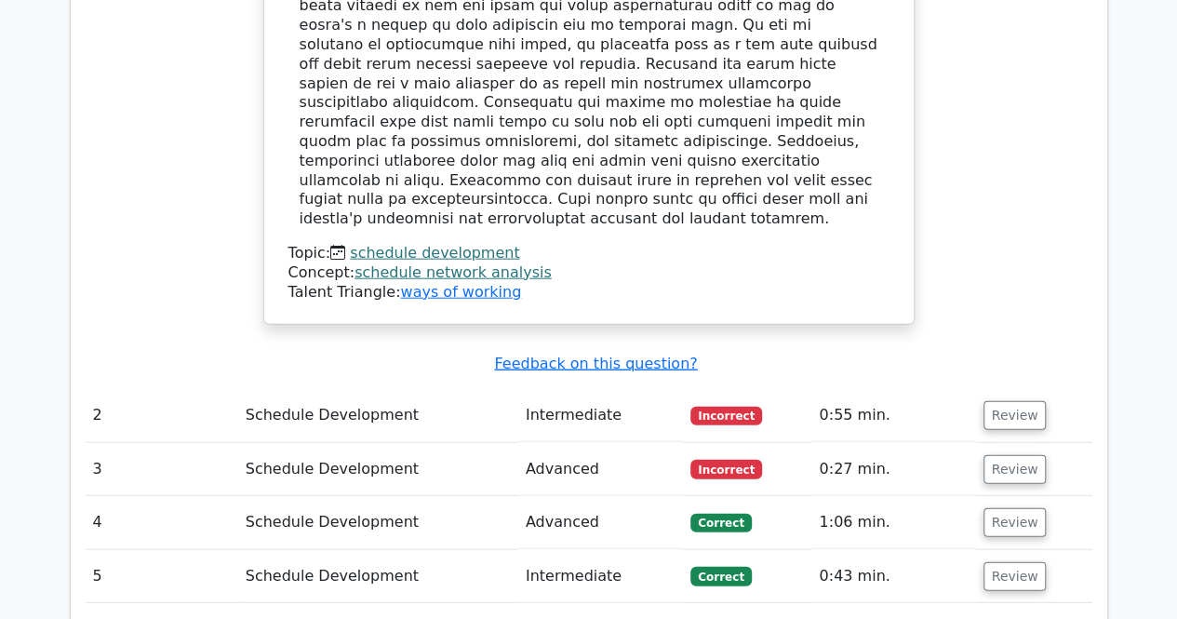
scroll to position [2159, 0]
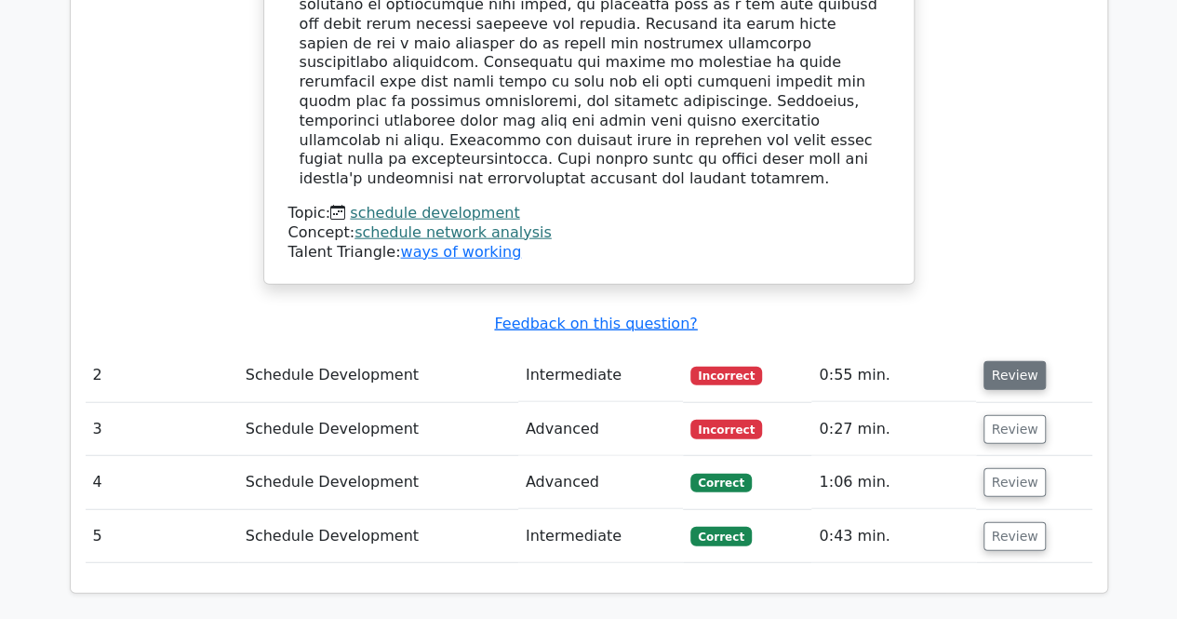
click at [1009, 361] on button "Review" at bounding box center [1015, 375] width 63 height 29
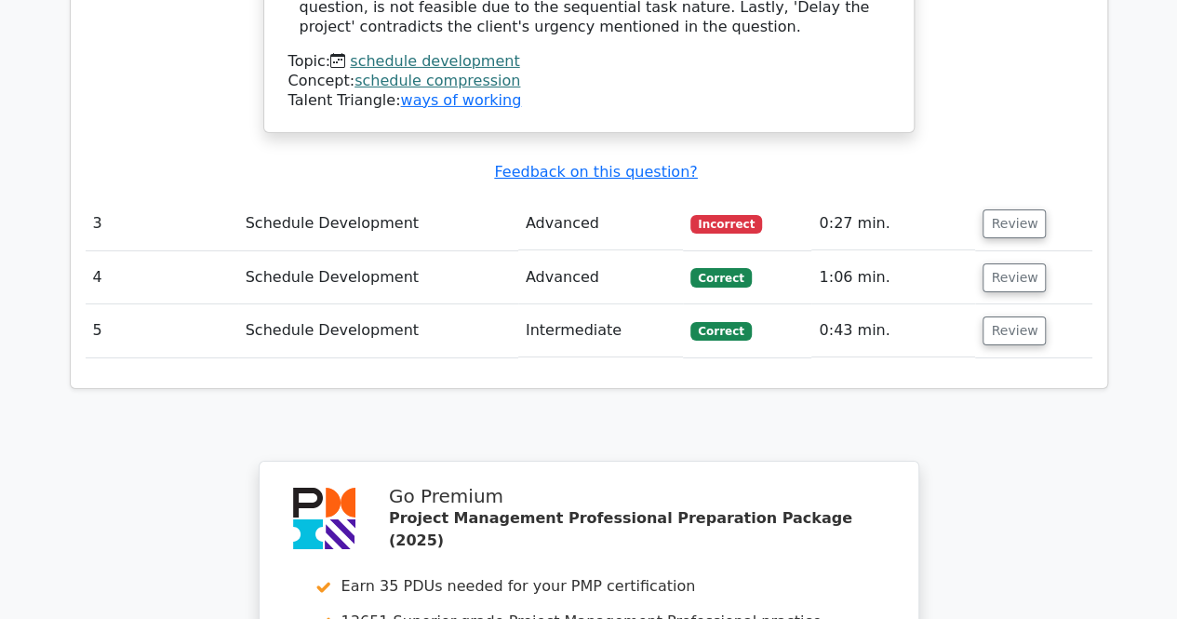
scroll to position [3165, 0]
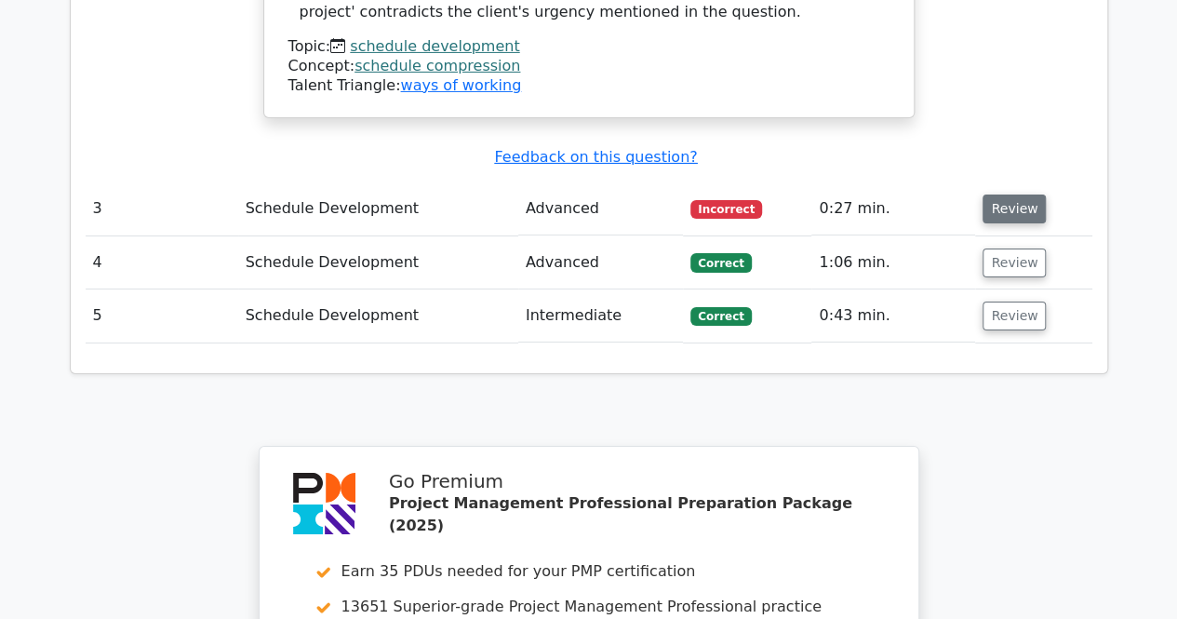
click at [1013, 195] on button "Review" at bounding box center [1014, 209] width 63 height 29
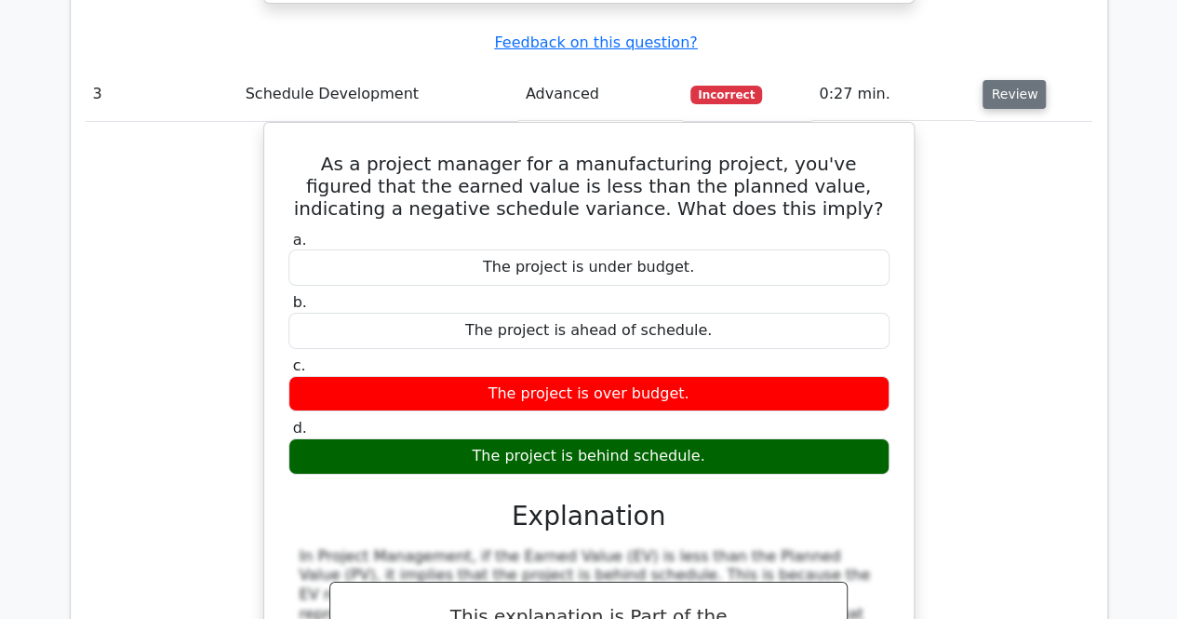
scroll to position [3537, 0]
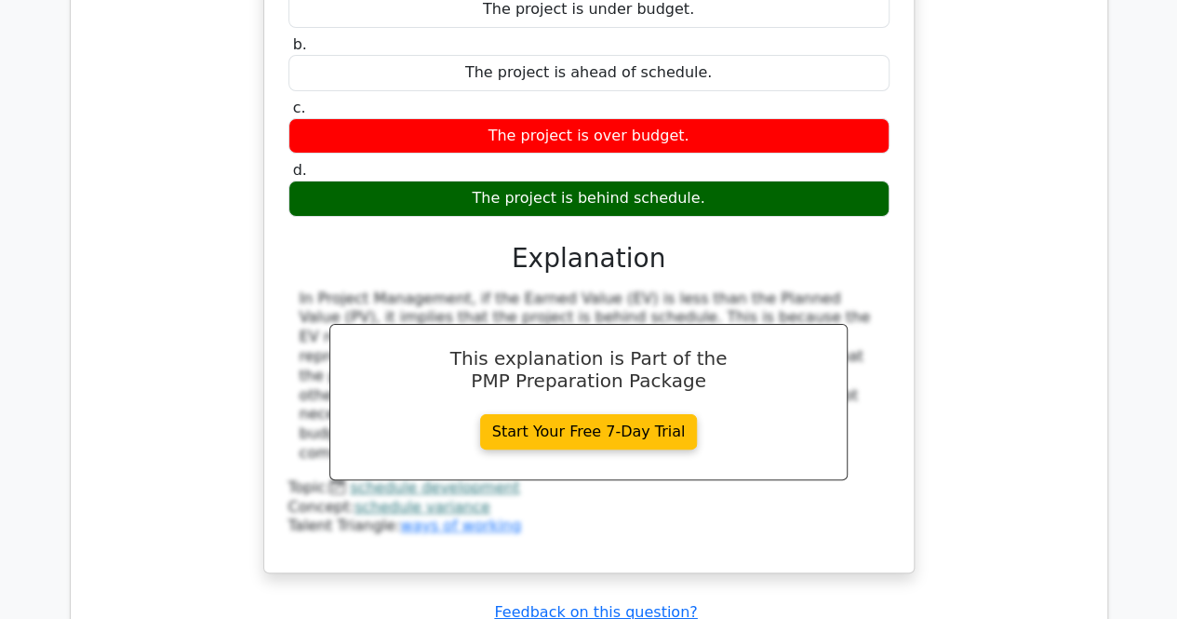
click at [988, 117] on div "As a project manager for a manufacturing project, you've figured that the earne…" at bounding box center [589, 230] width 1007 height 732
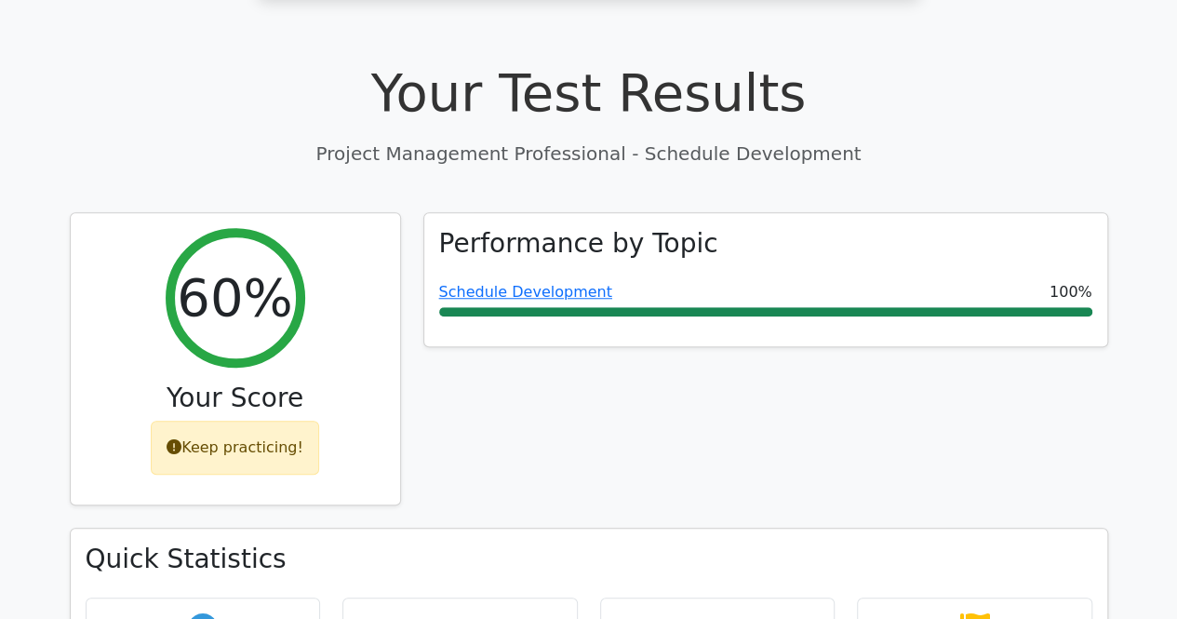
scroll to position [633, 0]
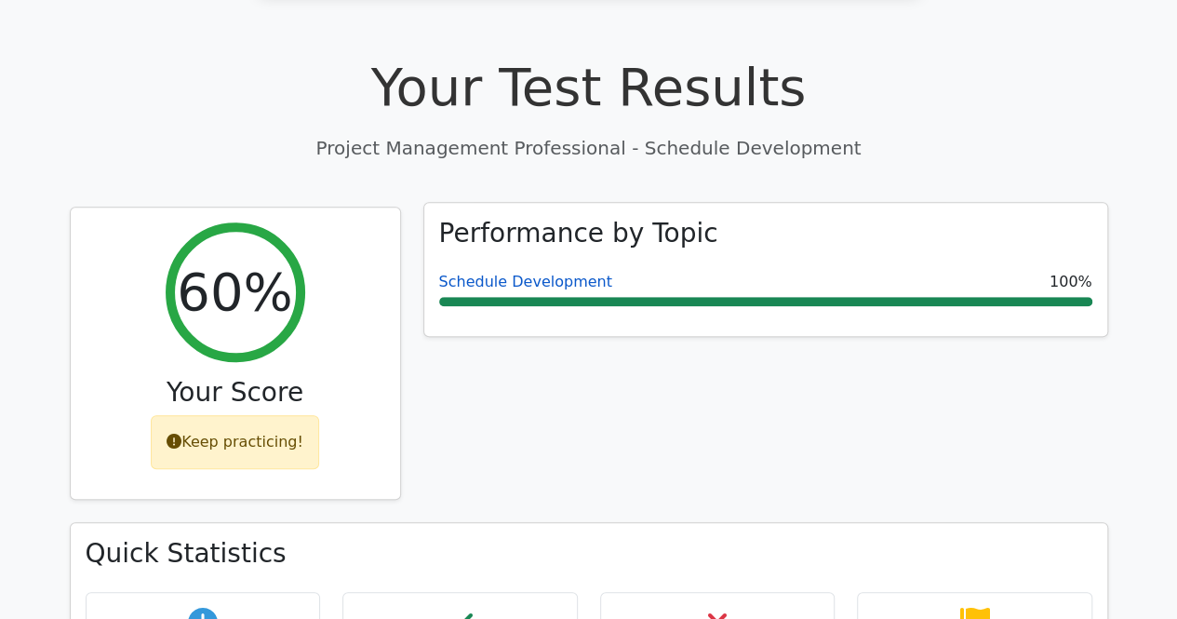
click at [478, 273] on link "Schedule Development" at bounding box center [525, 282] width 173 height 18
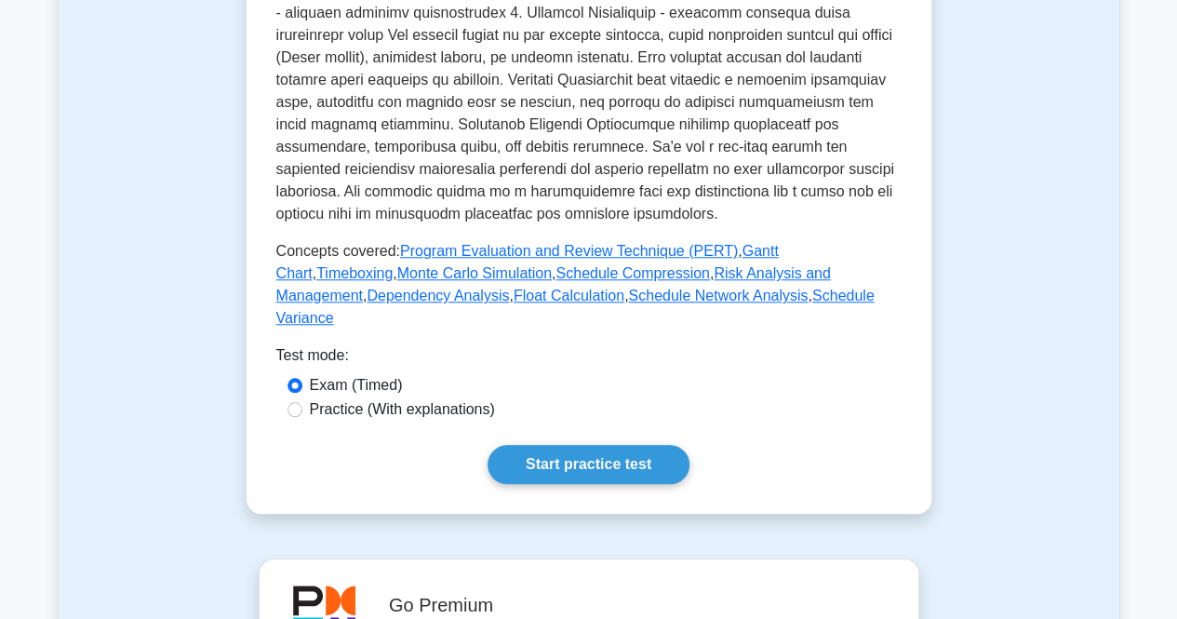
scroll to position [745, 0]
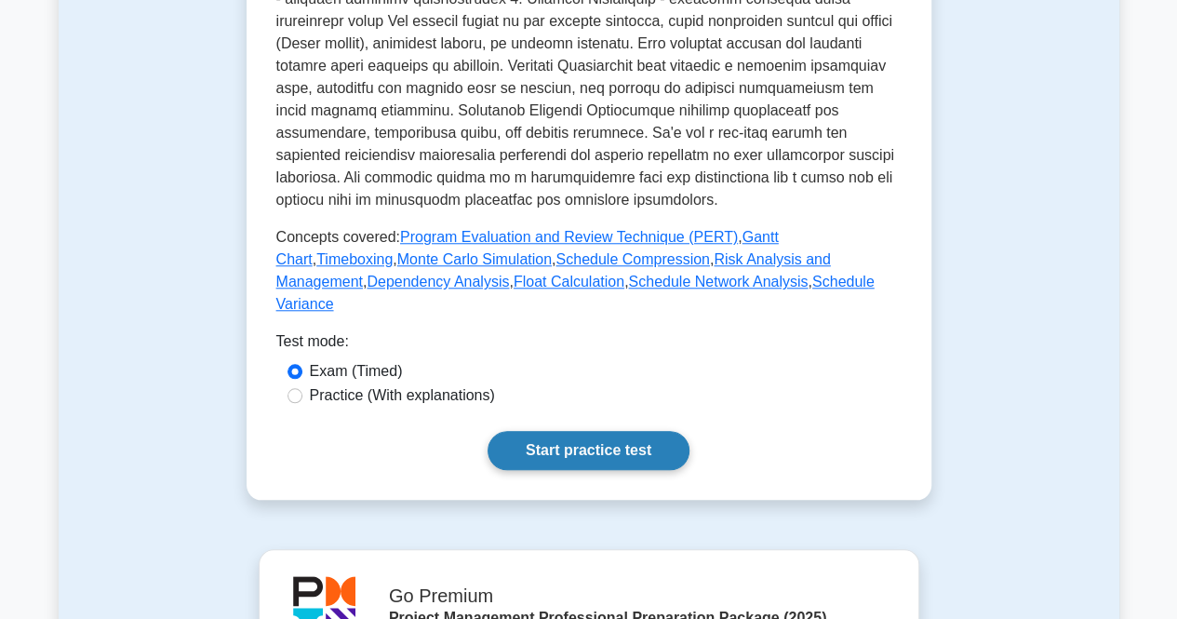
click at [650, 442] on link "Start practice test" at bounding box center [589, 450] width 202 height 39
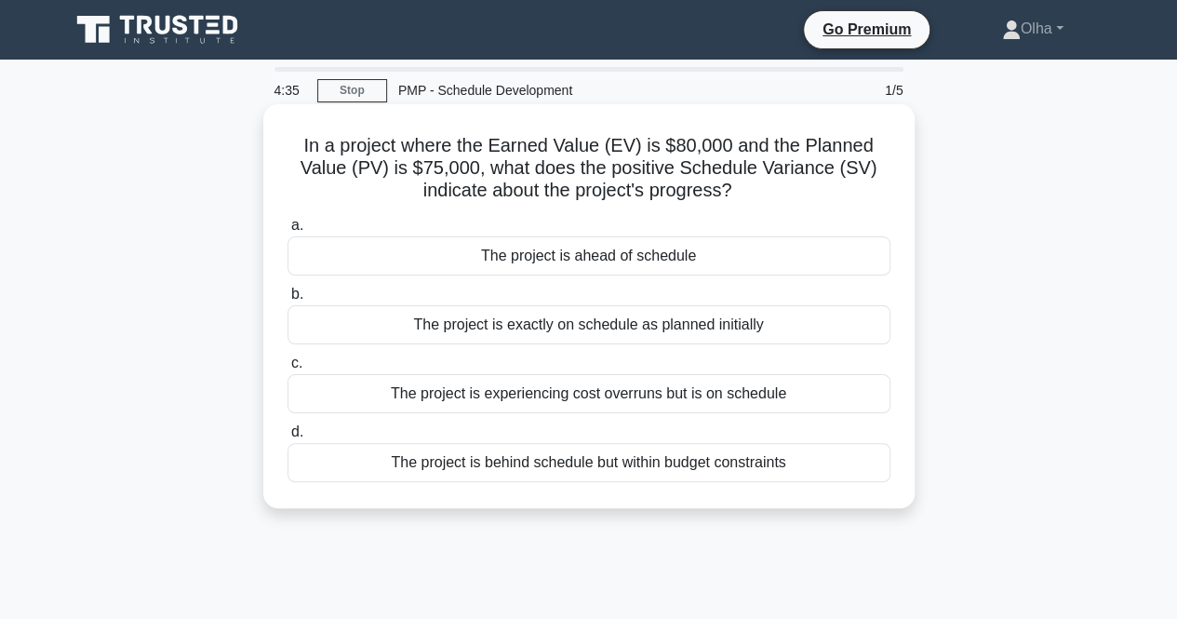
click at [737, 263] on div "The project is ahead of schedule" at bounding box center [589, 255] width 603 height 39
click at [288, 232] on input "a. The project is ahead of schedule" at bounding box center [288, 226] width 0 height 12
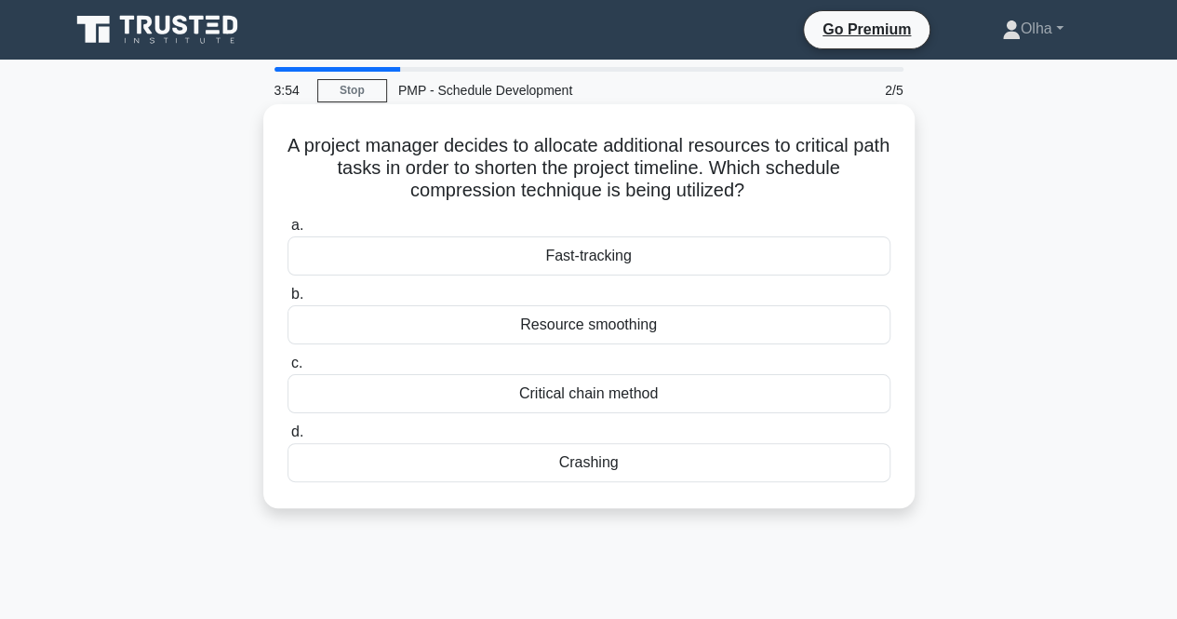
click at [670, 468] on div "Crashing" at bounding box center [589, 462] width 603 height 39
click at [288, 438] on input "d. Crashing" at bounding box center [288, 432] width 0 height 12
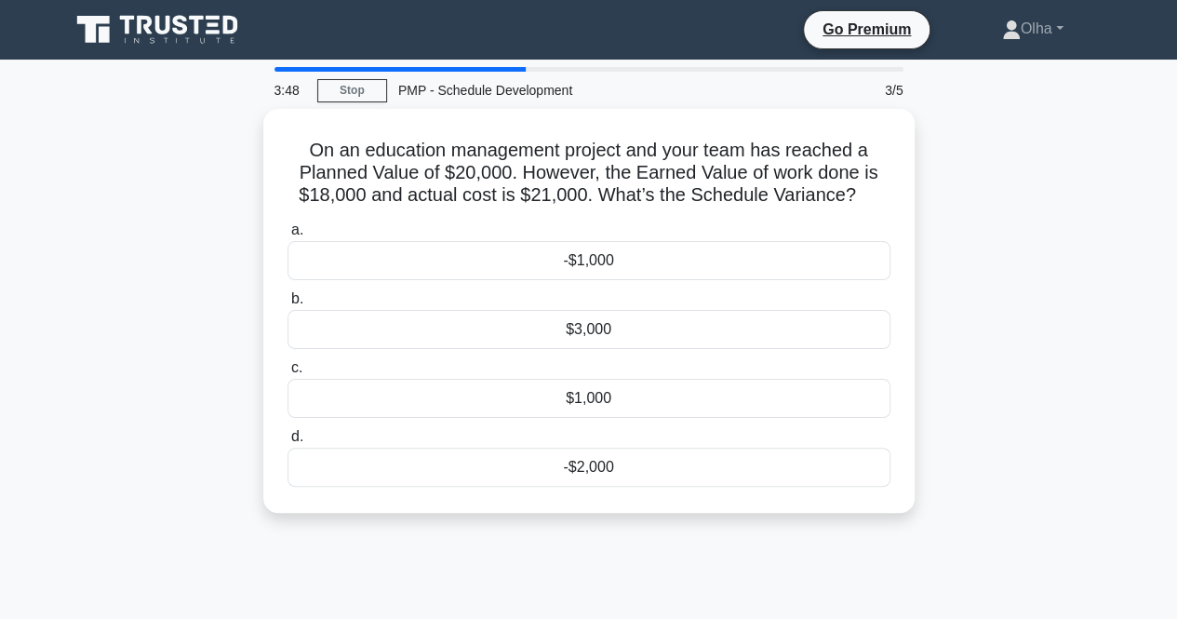
click at [670, 468] on div "-$2,000" at bounding box center [589, 467] width 603 height 39
click at [288, 443] on input "d. -$2,000" at bounding box center [288, 437] width 0 height 12
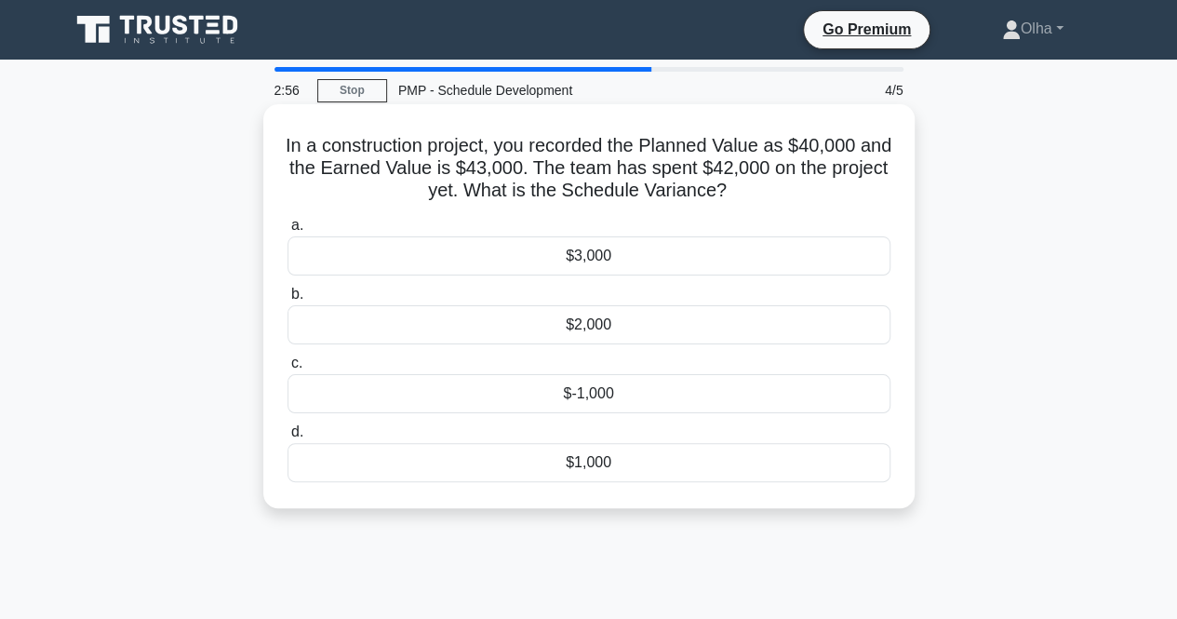
click at [689, 396] on div "$-1,000" at bounding box center [589, 393] width 603 height 39
click at [288, 370] on input "c. $-1,000" at bounding box center [288, 363] width 0 height 12
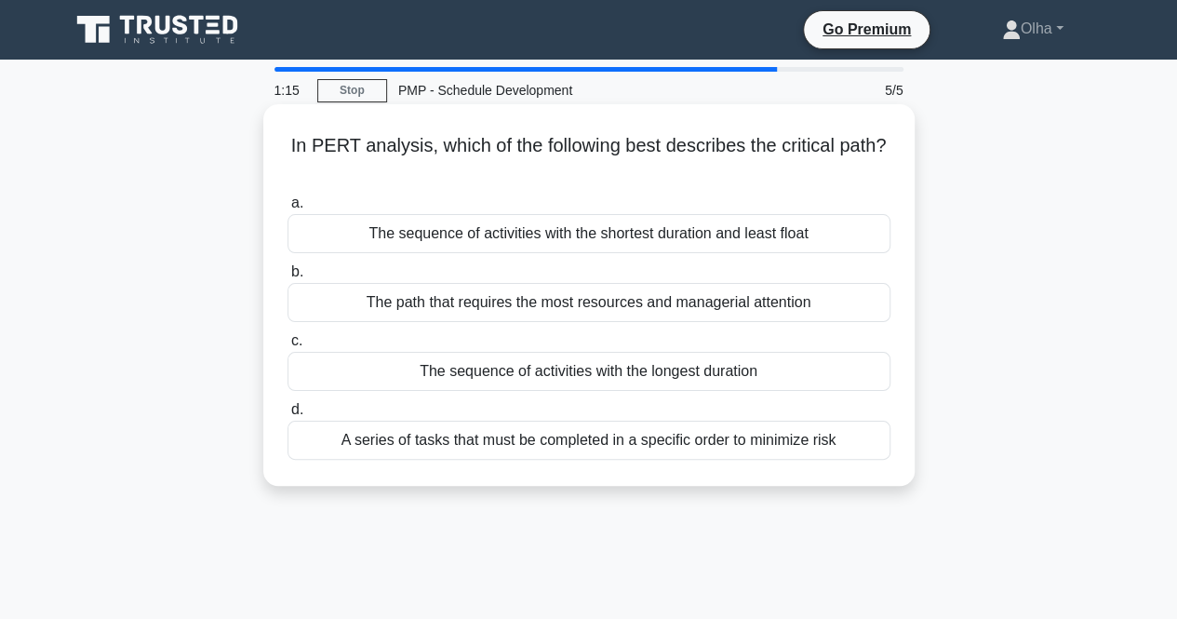
click at [671, 370] on div "The sequence of activities with the longest duration" at bounding box center [589, 371] width 603 height 39
click at [288, 347] on input "c. The sequence of activities with the longest duration" at bounding box center [288, 341] width 0 height 12
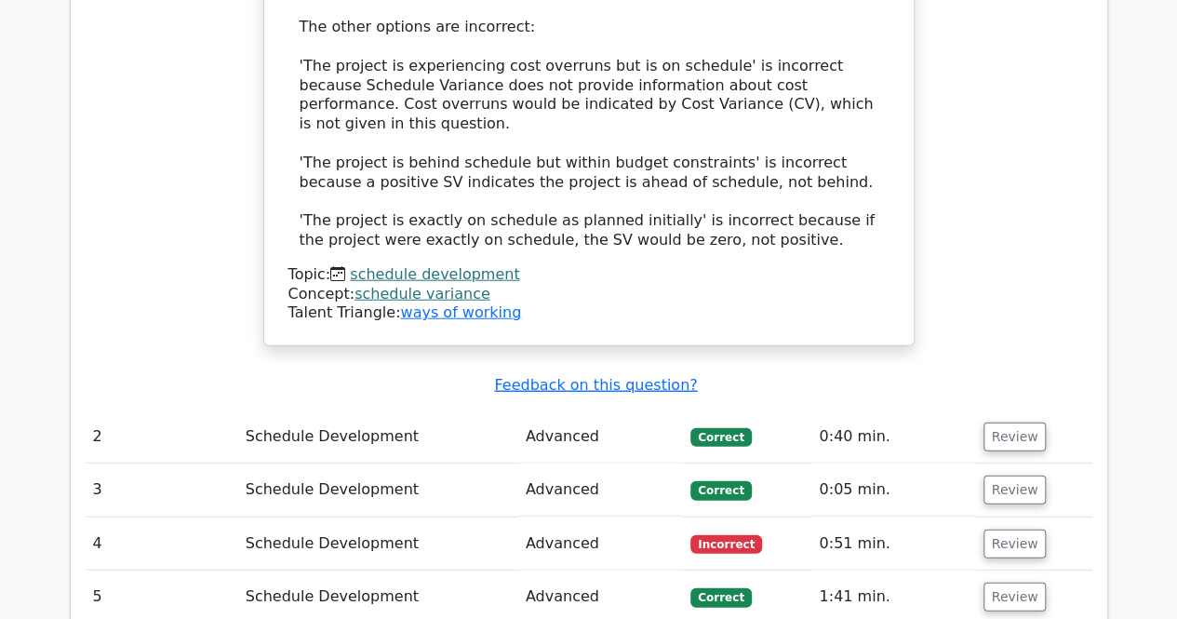
scroll to position [2420, 0]
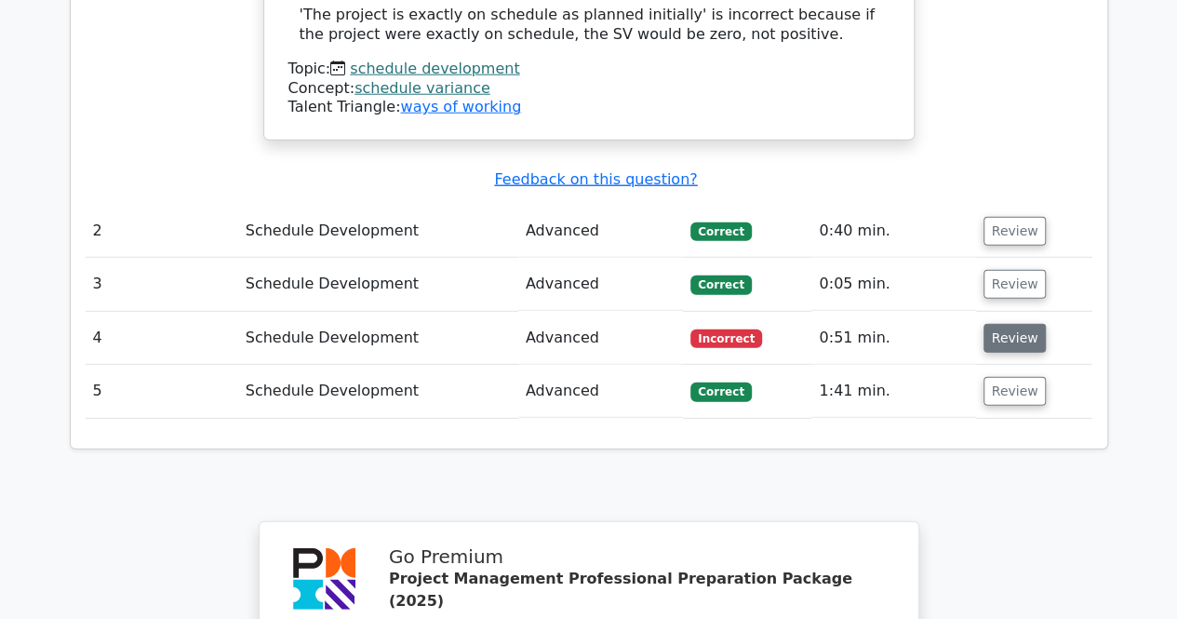
click at [1018, 324] on button "Review" at bounding box center [1015, 338] width 63 height 29
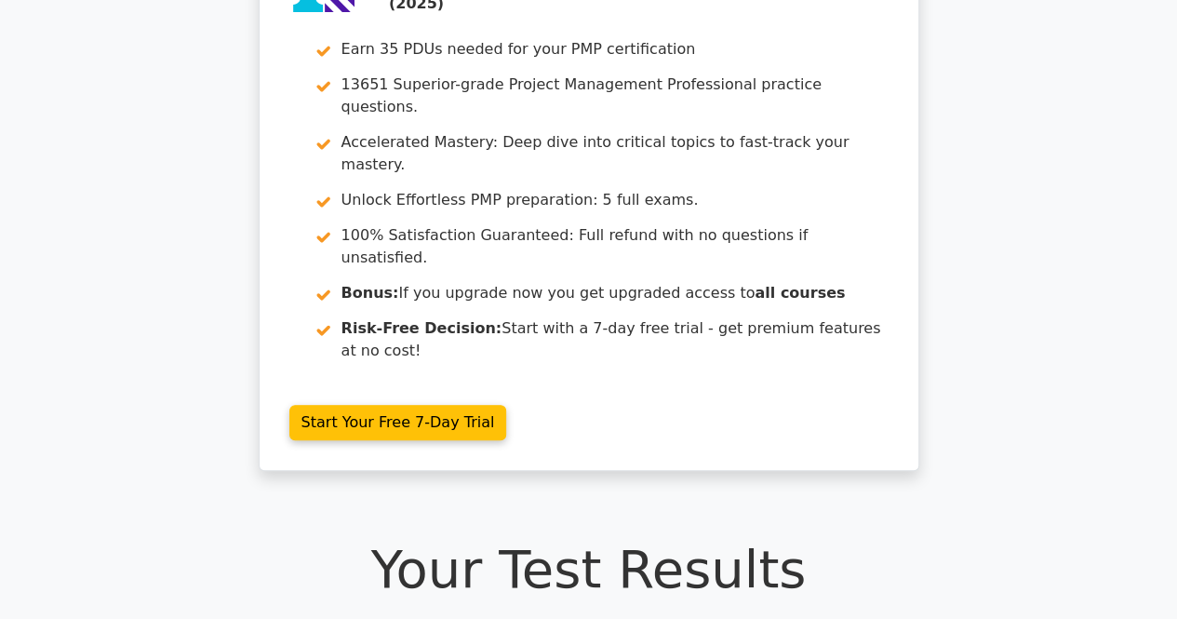
scroll to position [0, 0]
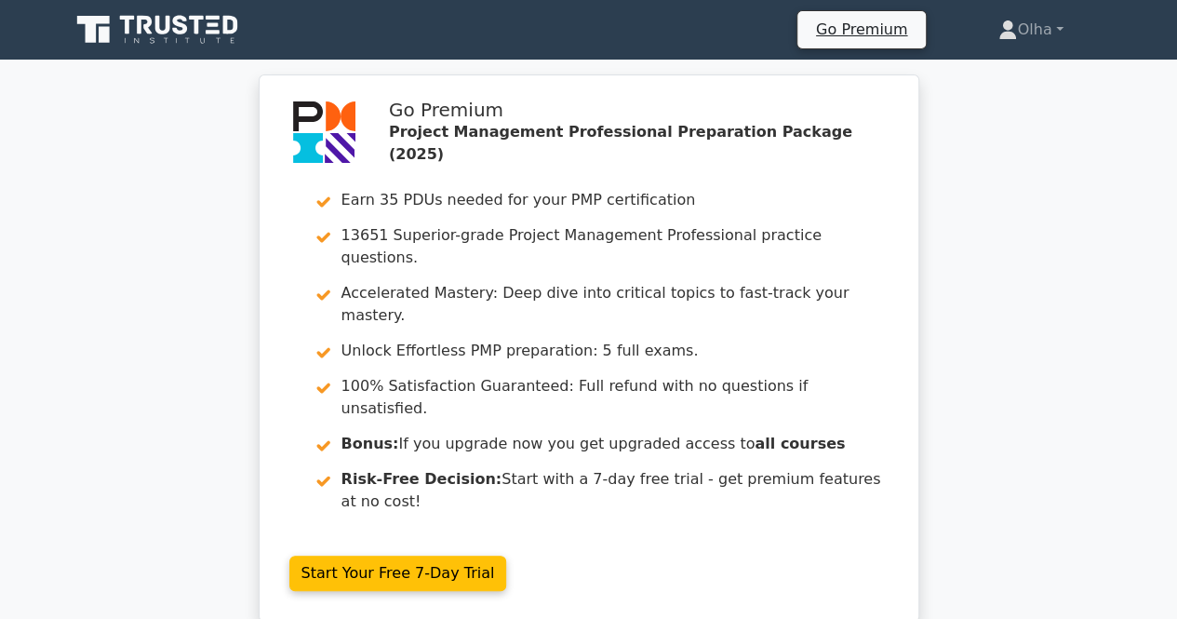
click at [210, 20] on icon at bounding box center [159, 29] width 179 height 35
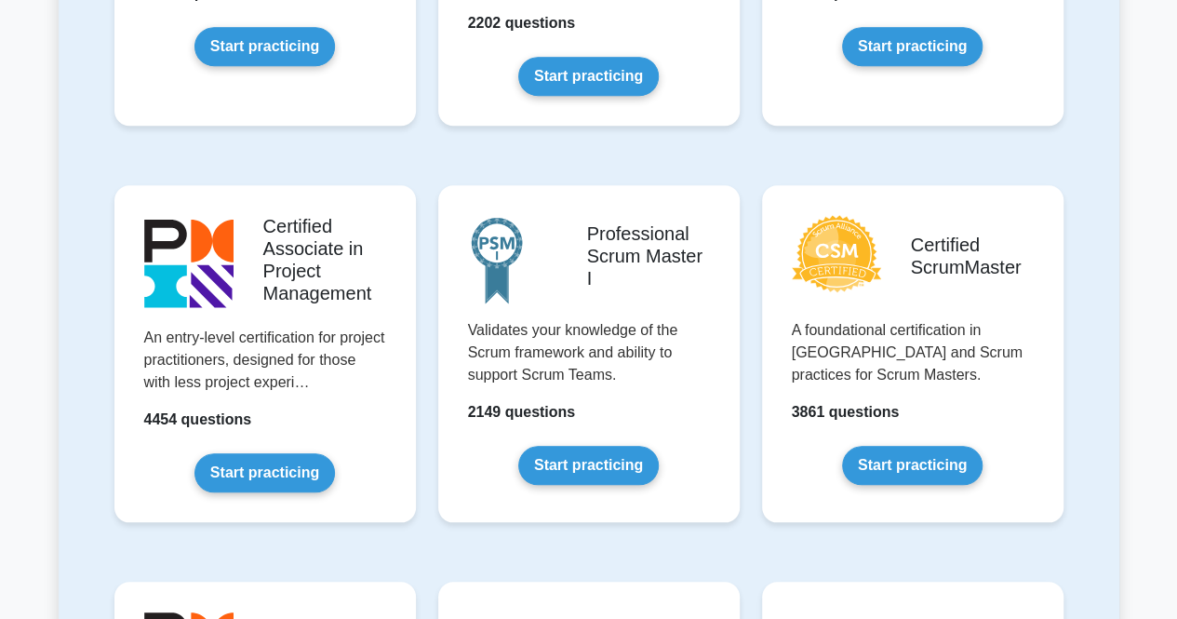
scroll to position [670, 0]
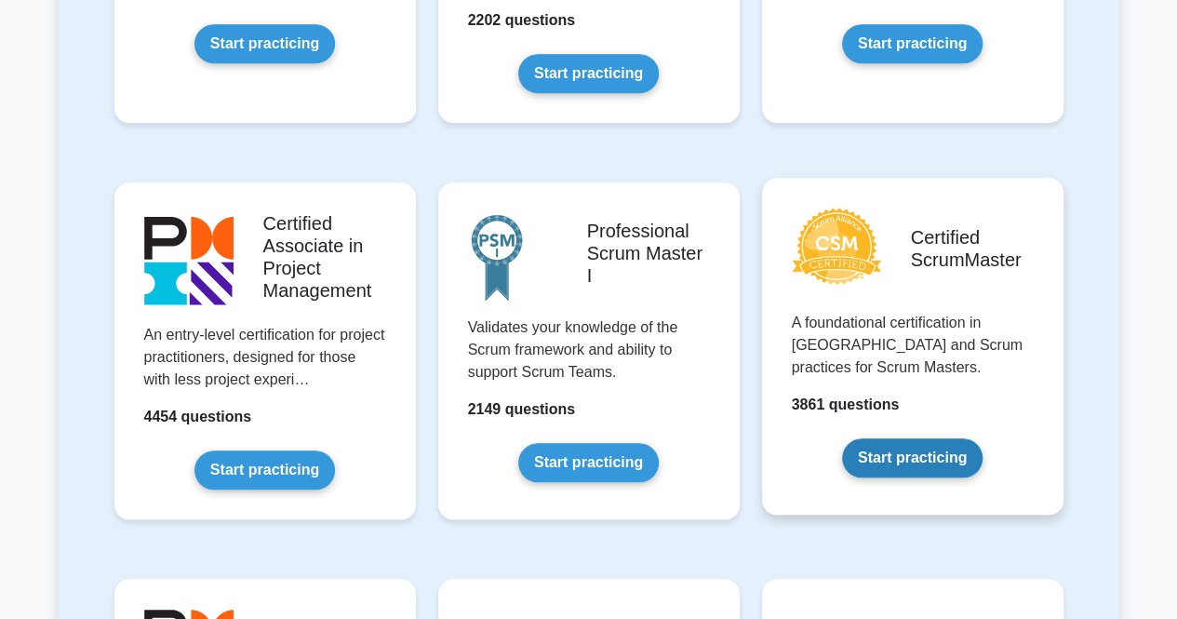
click at [935, 459] on link "Start practicing" at bounding box center [912, 457] width 141 height 39
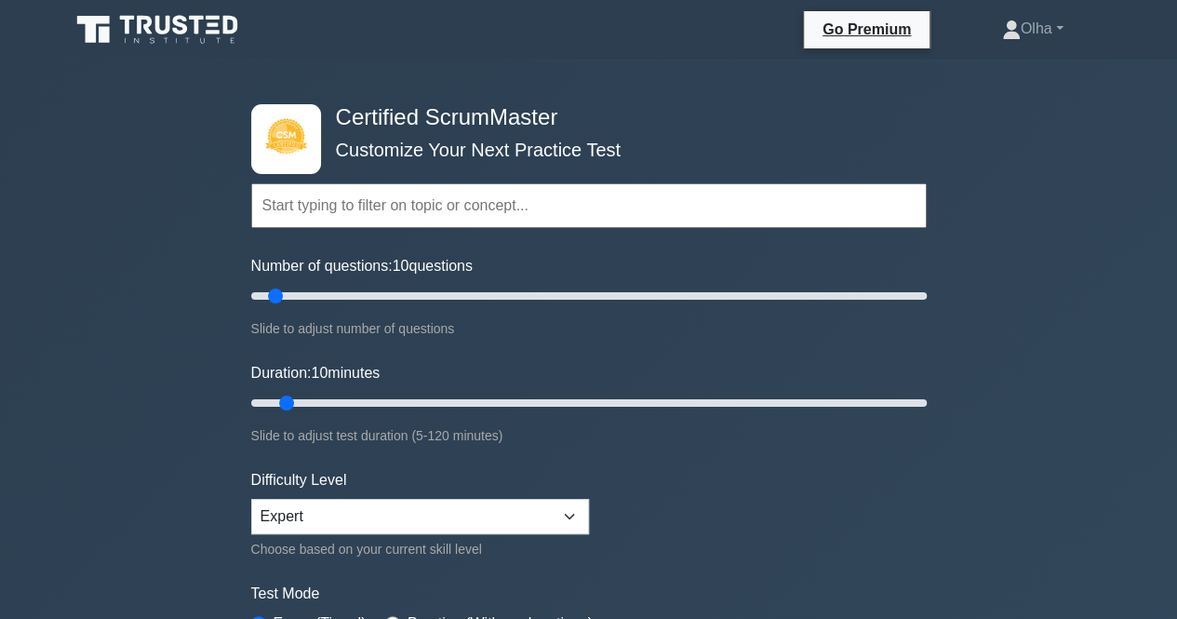
click at [642, 462] on form "Topics Basic Scrum Concepts Sprint Planning and Execution ScrumMaster Roles & R…" at bounding box center [589, 414] width 676 height 575
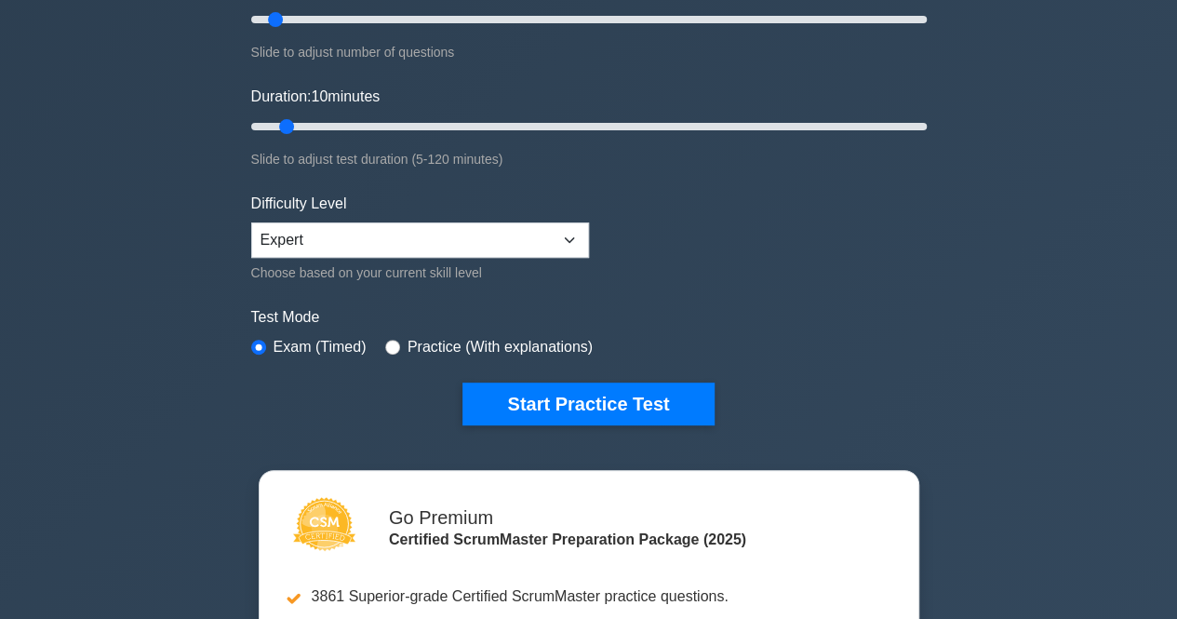
scroll to position [298, 0]
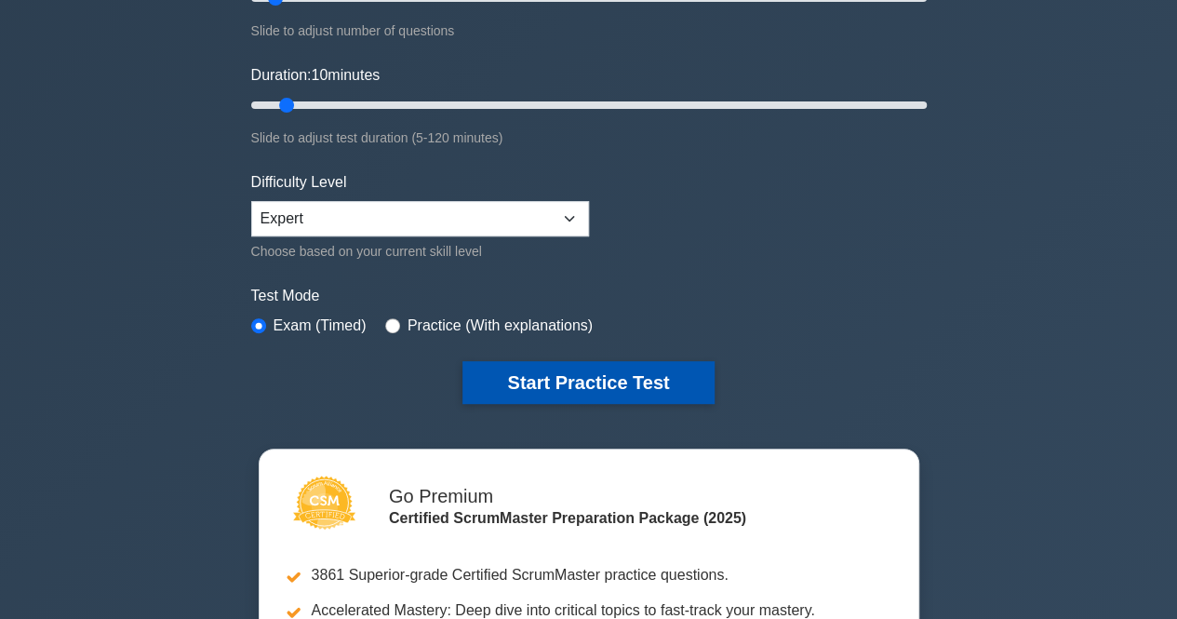
click at [532, 371] on button "Start Practice Test" at bounding box center [588, 382] width 251 height 43
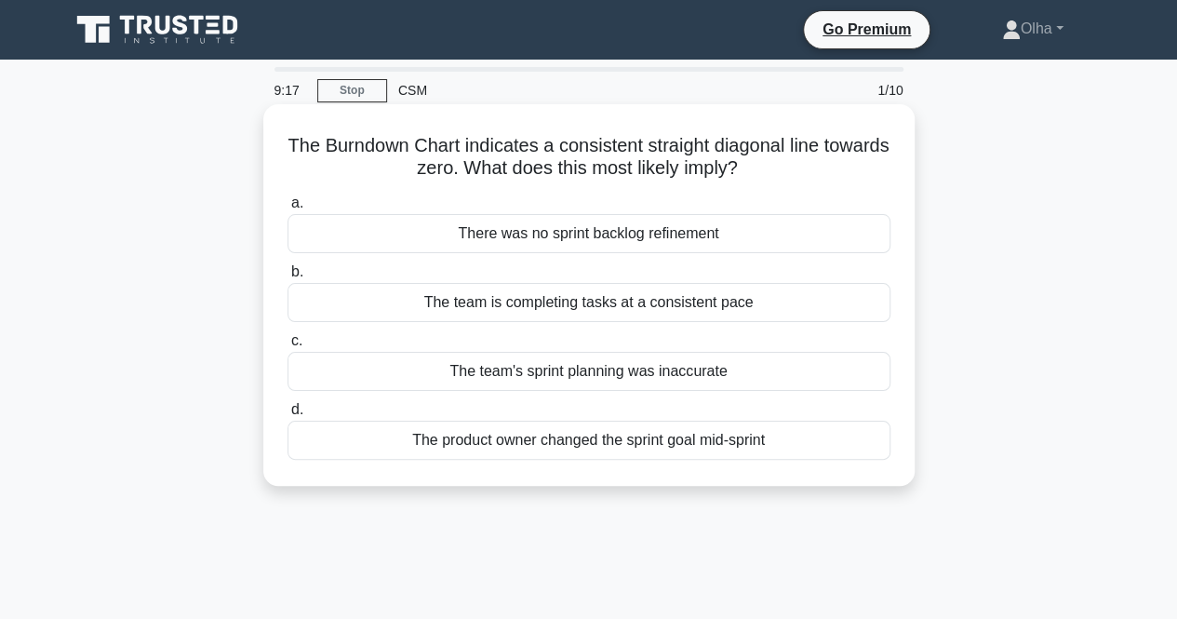
click at [634, 303] on div "The team is completing tasks at a consistent pace" at bounding box center [589, 302] width 603 height 39
click at [288, 278] on input "b. The team is completing tasks at a consistent pace" at bounding box center [288, 272] width 0 height 12
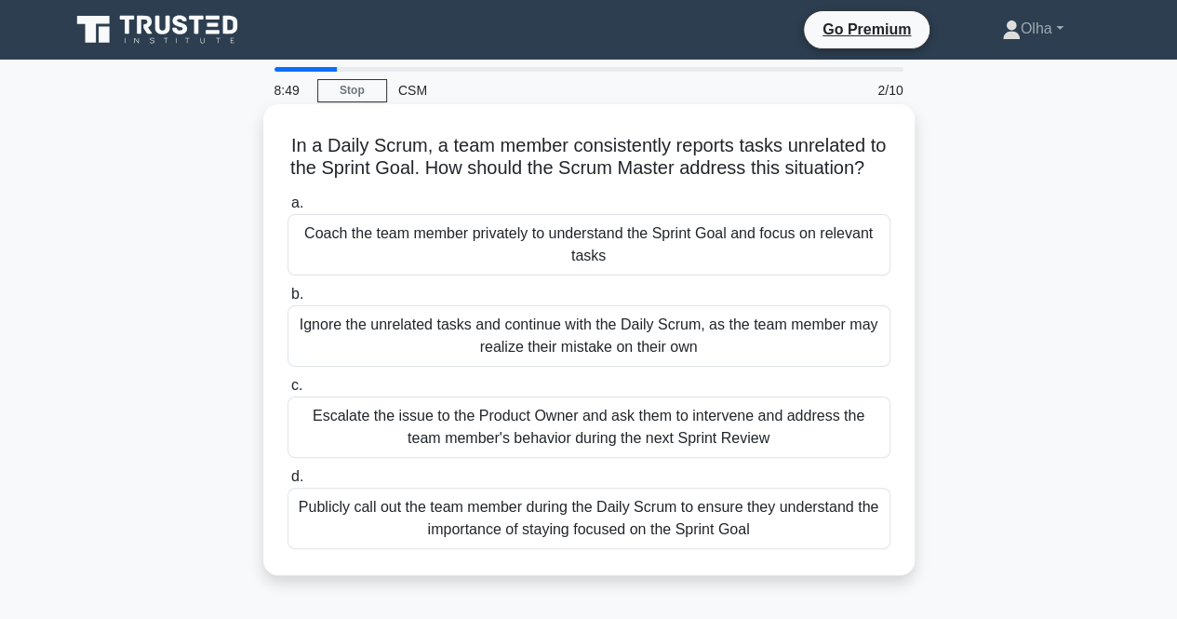
click at [588, 273] on div "Coach the team member privately to understand the Sprint Goal and focus on rele…" at bounding box center [589, 244] width 603 height 61
click at [288, 209] on input "a. Coach the team member privately to understand the Sprint Goal and focus on r…" at bounding box center [288, 203] width 0 height 12
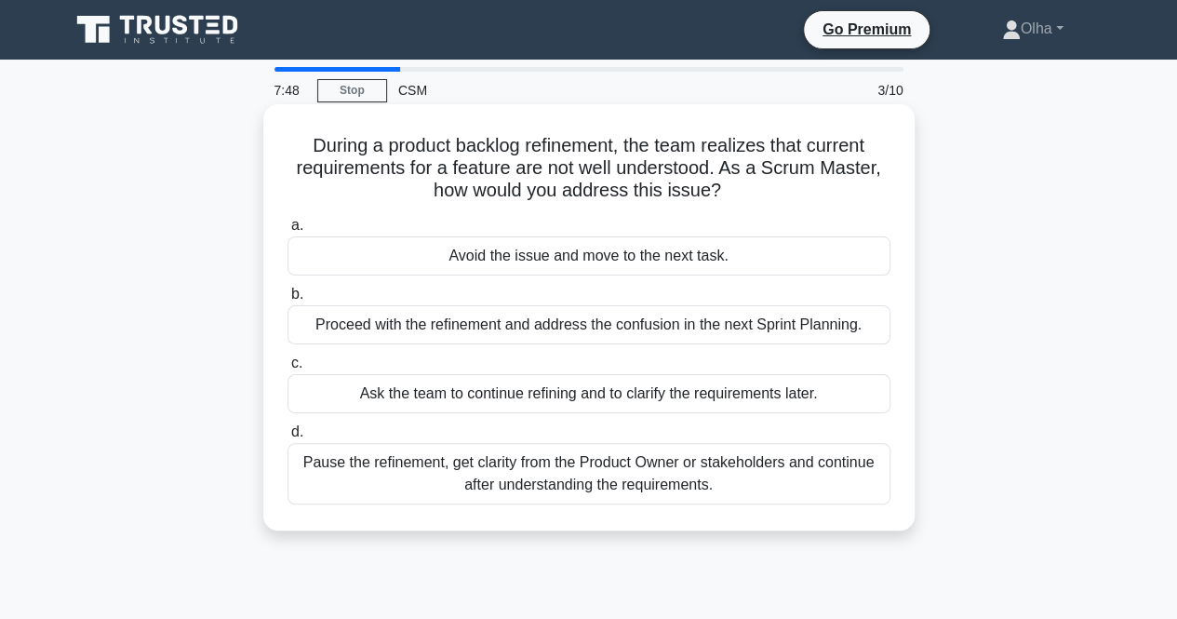
click at [726, 476] on div "Pause the refinement, get clarity from the Product Owner or stakeholders and co…" at bounding box center [589, 473] width 603 height 61
click at [288, 438] on input "d. Pause the refinement, get clarity from the Product Owner or stakeholders and…" at bounding box center [288, 432] width 0 height 12
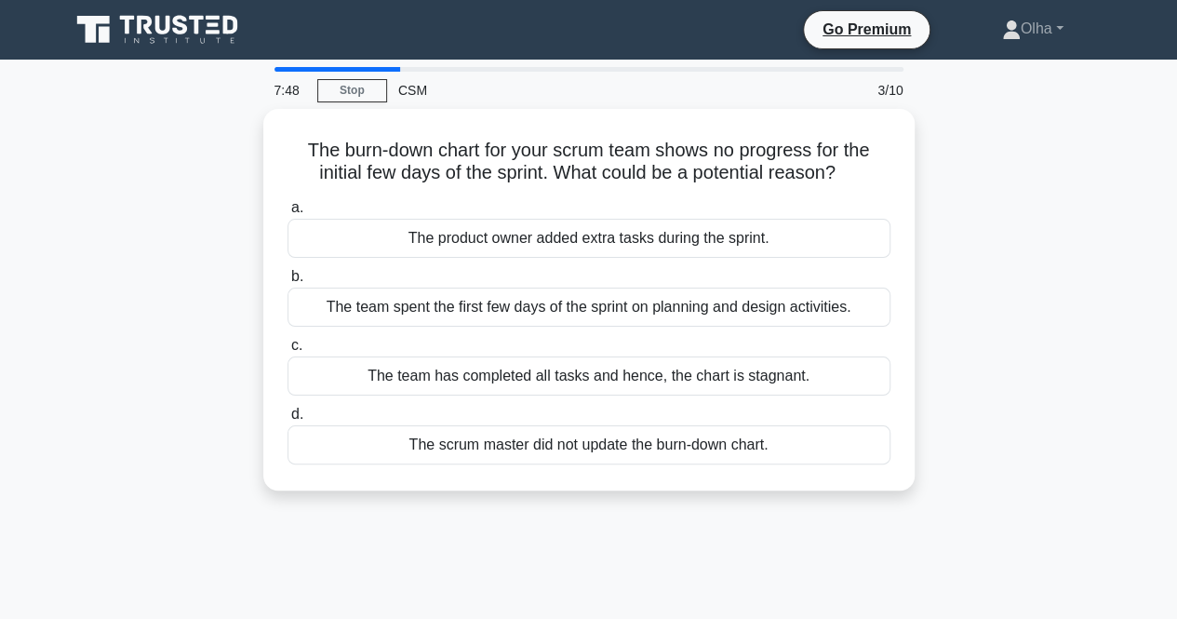
click at [726, 476] on div "The burn-down chart for your scrum team shows no progress for the initial few d…" at bounding box center [589, 299] width 637 height 367
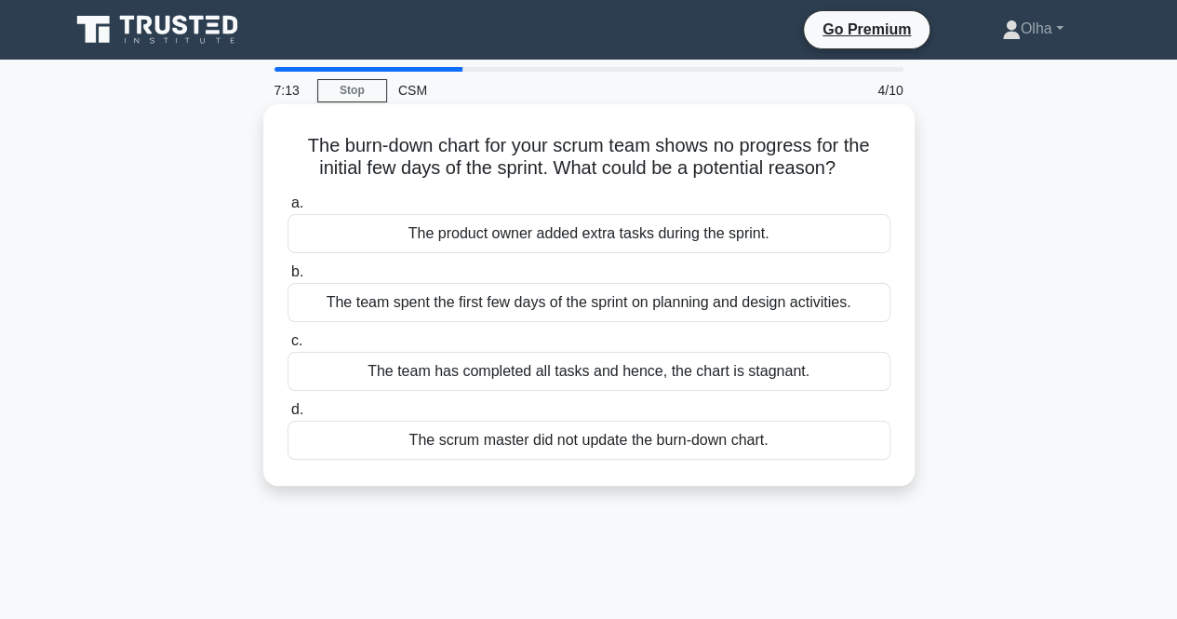
click at [776, 448] on div "The scrum master did not update the burn-down chart." at bounding box center [589, 440] width 603 height 39
click at [288, 416] on input "d. The scrum master did not update the burn-down chart." at bounding box center [288, 410] width 0 height 12
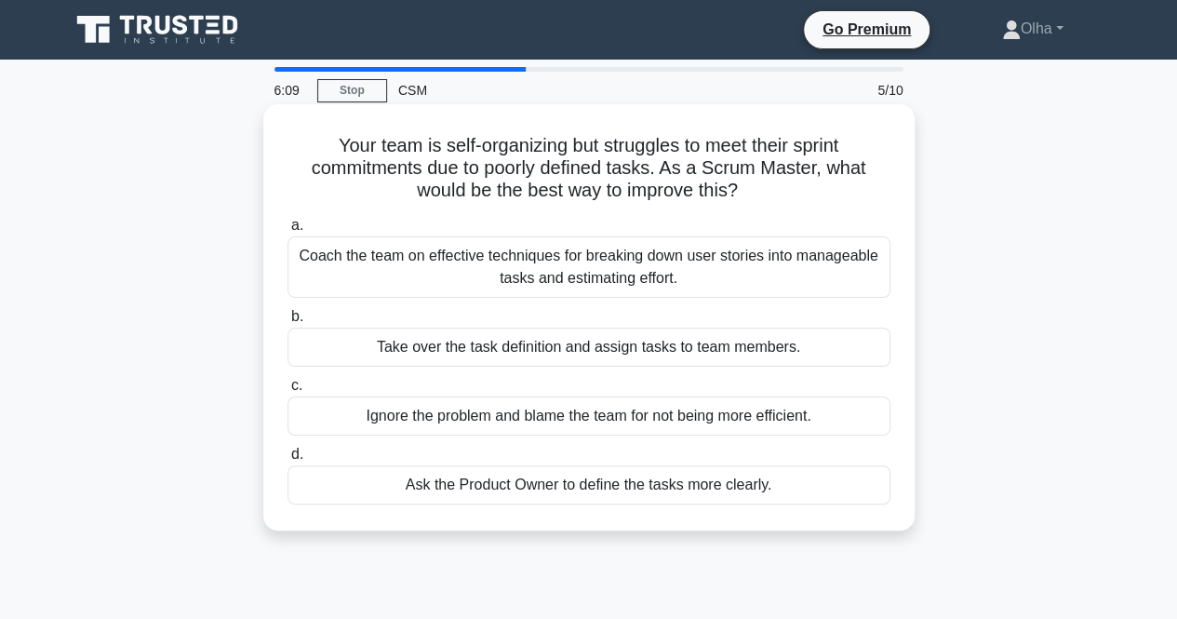
click at [436, 253] on div "Coach the team on effective techniques for breaking down user stories into mana…" at bounding box center [589, 266] width 603 height 61
click at [288, 232] on input "a. Coach the team on effective techniques for breaking down user stories into m…" at bounding box center [288, 226] width 0 height 12
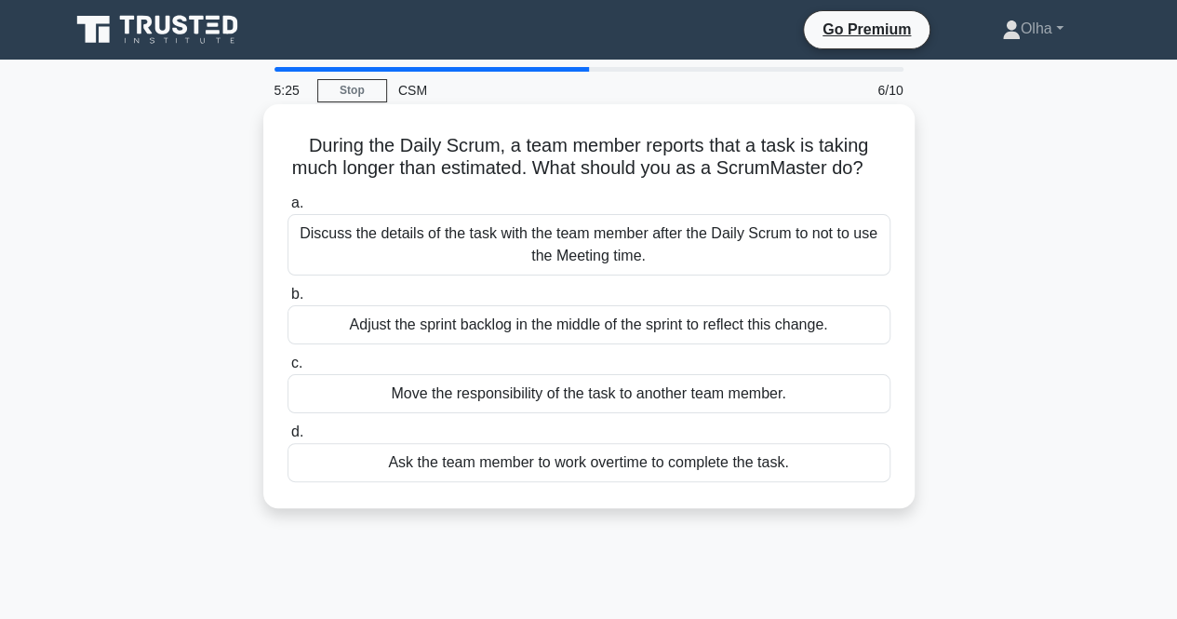
click at [516, 344] on div "Adjust the sprint backlog in the middle of the sprint to reflect this change." at bounding box center [589, 324] width 603 height 39
click at [288, 301] on input "b. Adjust the sprint backlog in the middle of the sprint to reflect this change." at bounding box center [288, 295] width 0 height 12
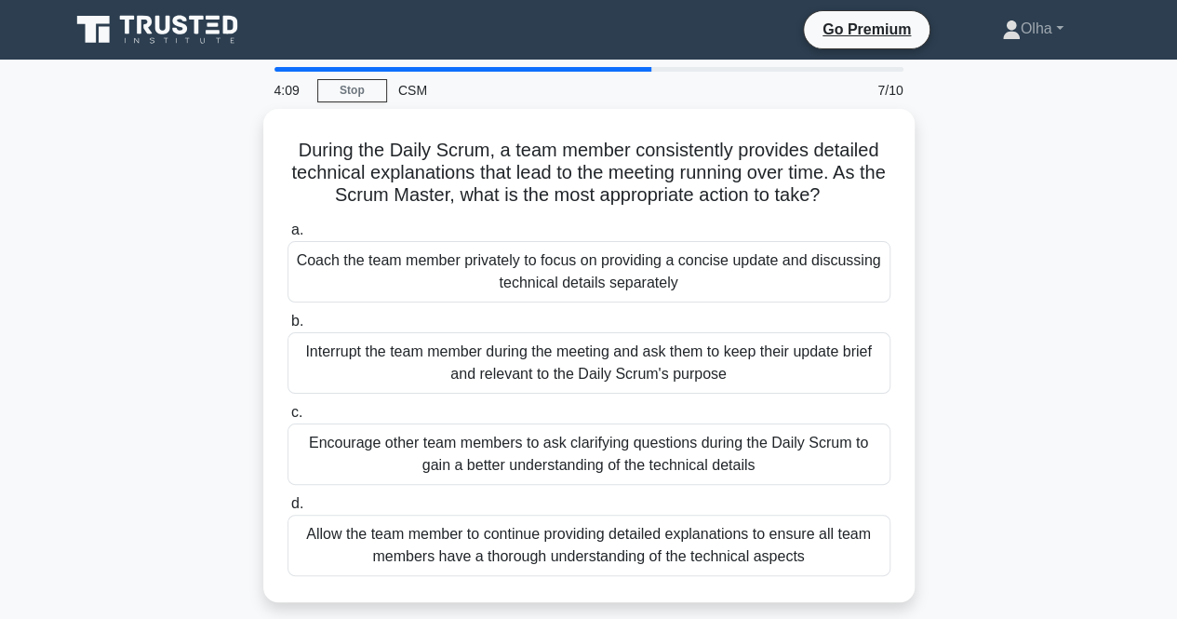
click at [1074, 246] on div "During the Daily Scrum, a team member consistently provides detailed technical …" at bounding box center [589, 367] width 1061 height 516
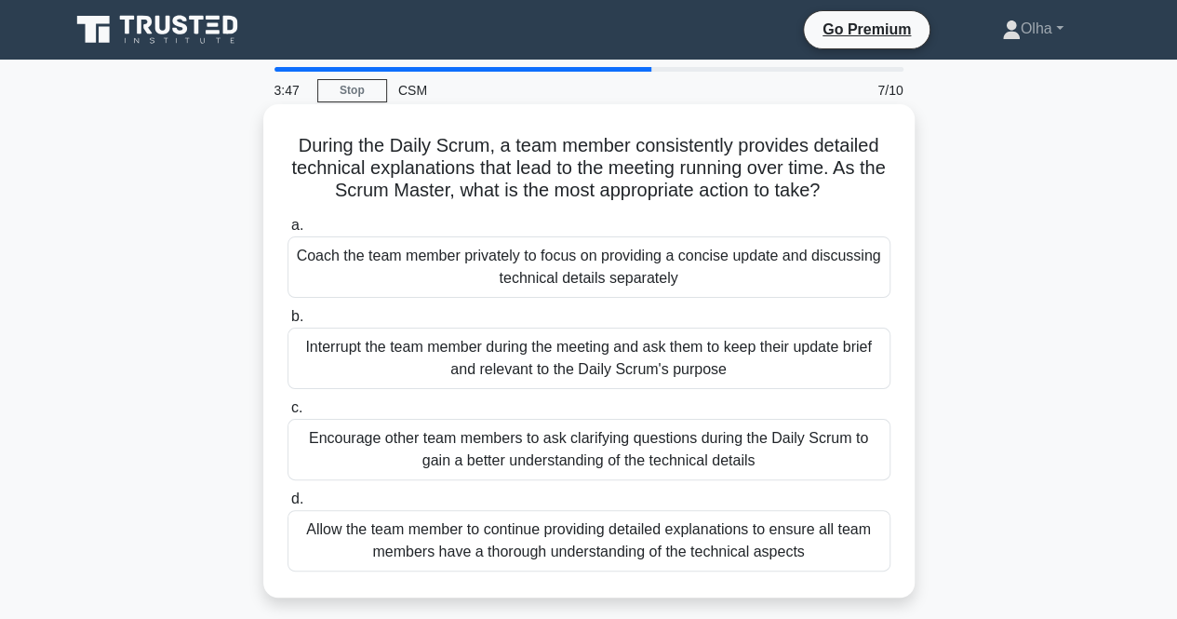
click at [401, 263] on div "Coach the team member privately to focus on providing a concise update and disc…" at bounding box center [589, 266] width 603 height 61
click at [288, 232] on input "a. Coach the team member privately to focus on providing a concise update and d…" at bounding box center [288, 226] width 0 height 12
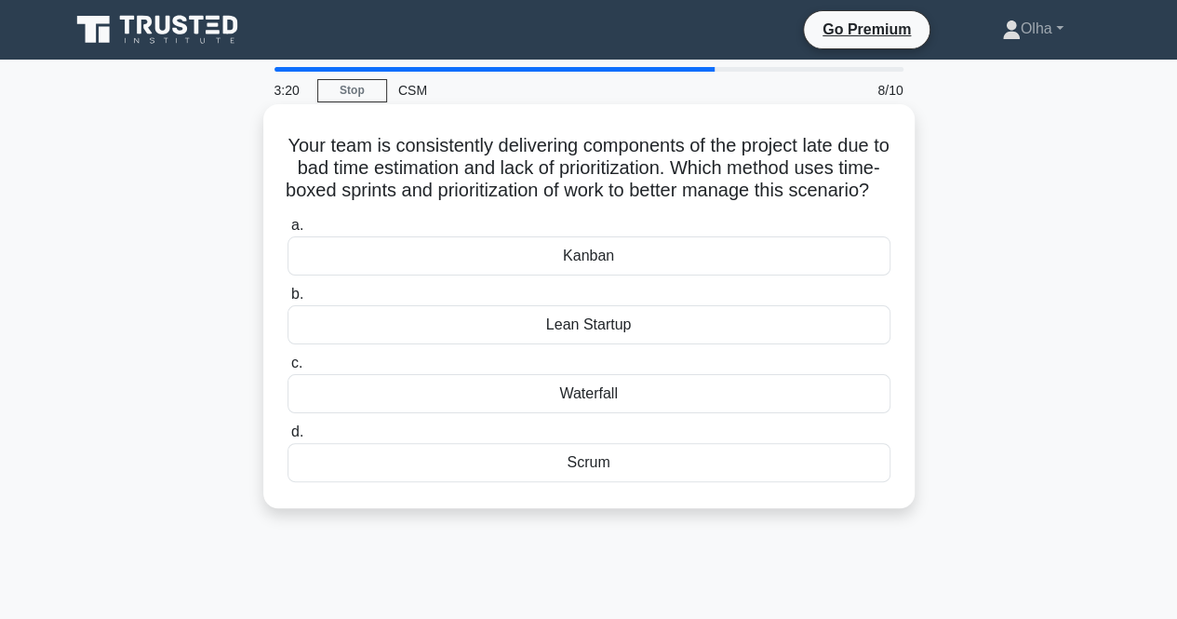
click at [475, 482] on div "Scrum" at bounding box center [589, 462] width 603 height 39
click at [288, 438] on input "d. Scrum" at bounding box center [288, 432] width 0 height 12
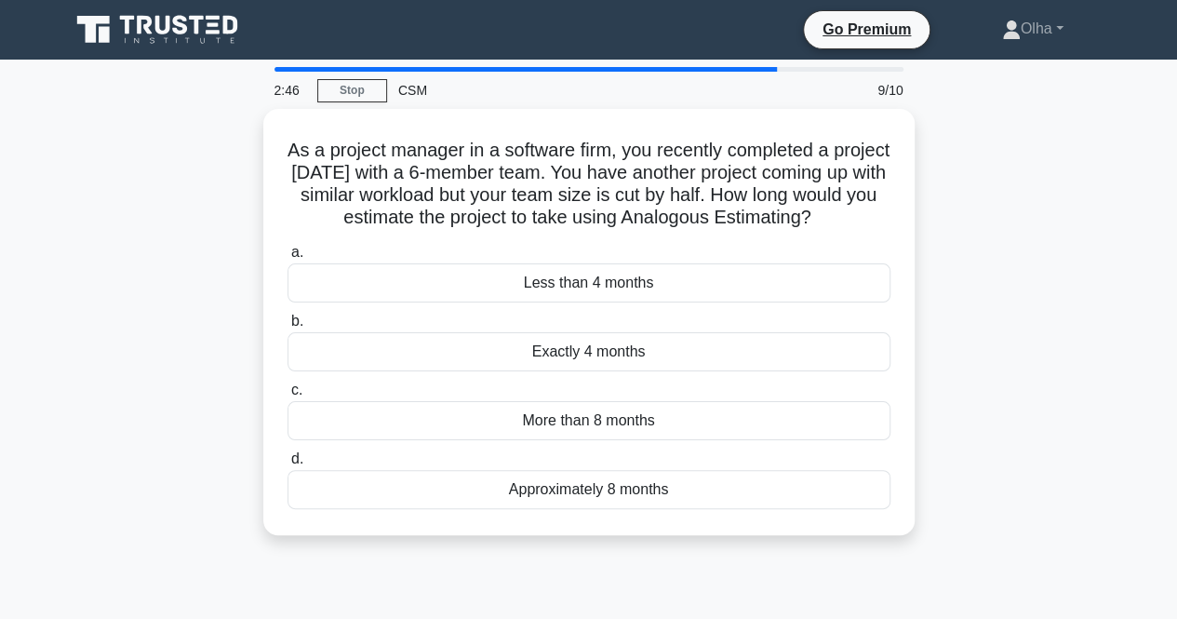
click at [1014, 343] on div "As a project manager in a software firm, you recently completed a project in 4 …" at bounding box center [589, 333] width 1061 height 449
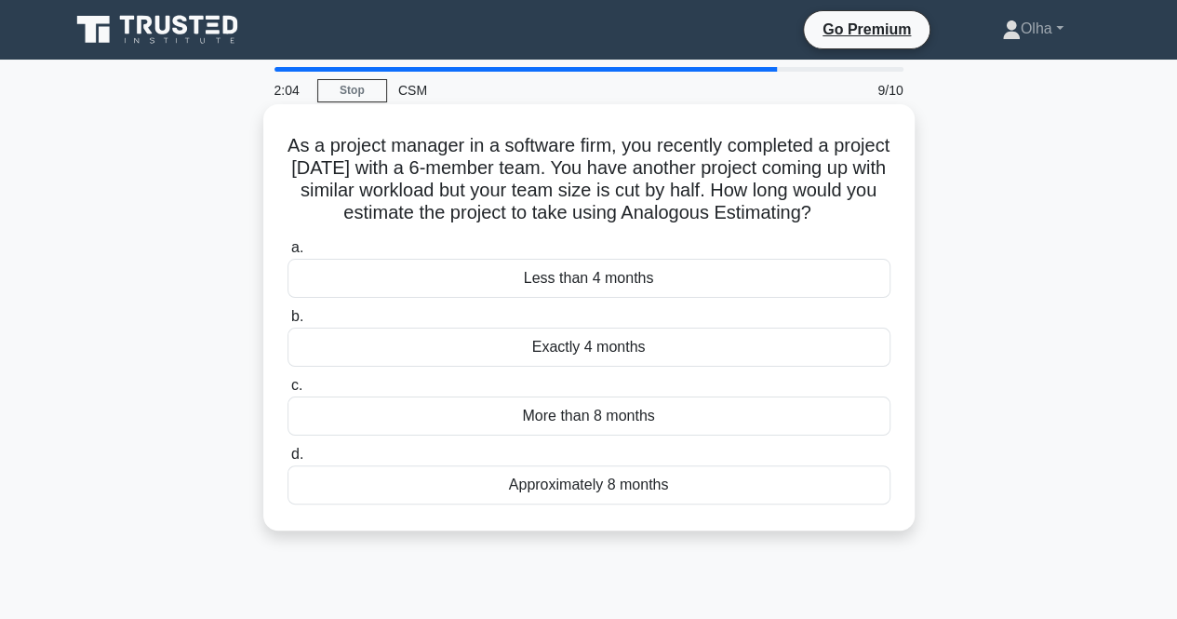
click at [564, 494] on div "Approximately 8 months" at bounding box center [589, 484] width 603 height 39
click at [288, 461] on input "d. Approximately 8 months" at bounding box center [288, 455] width 0 height 12
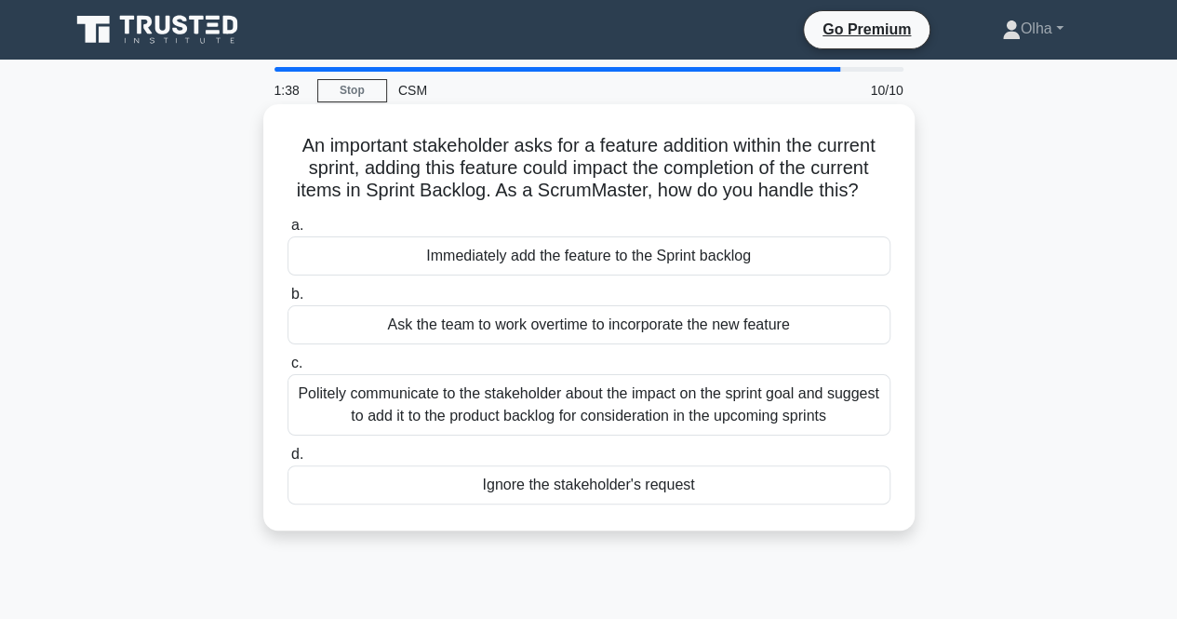
click at [387, 416] on div "Politely communicate to the stakeholder about the impact on the sprint goal and…" at bounding box center [589, 404] width 603 height 61
click at [288, 370] on input "c. Politely communicate to the stakeholder about the impact on the sprint goal …" at bounding box center [288, 363] width 0 height 12
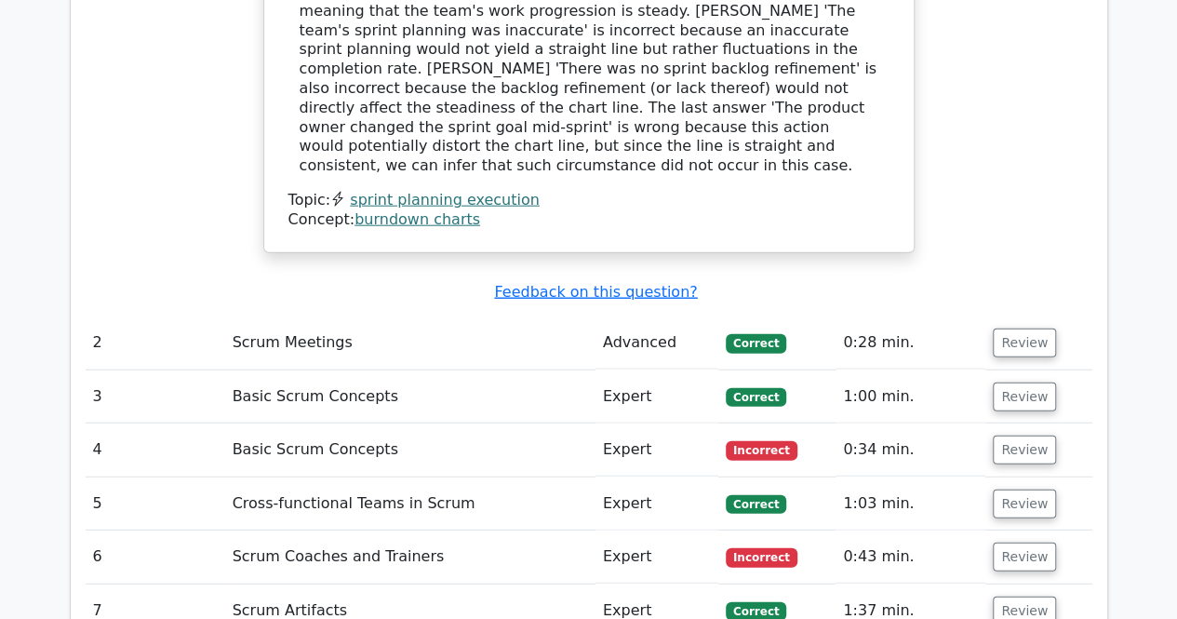
scroll to position [2197, 0]
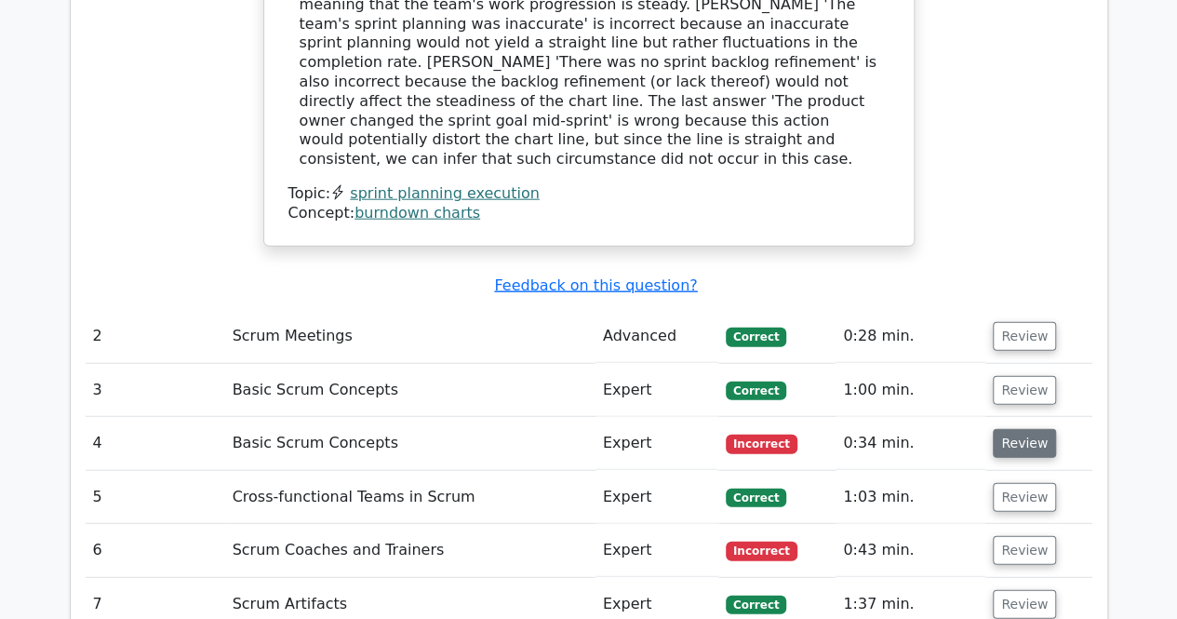
click at [1014, 429] on button "Review" at bounding box center [1024, 443] width 63 height 29
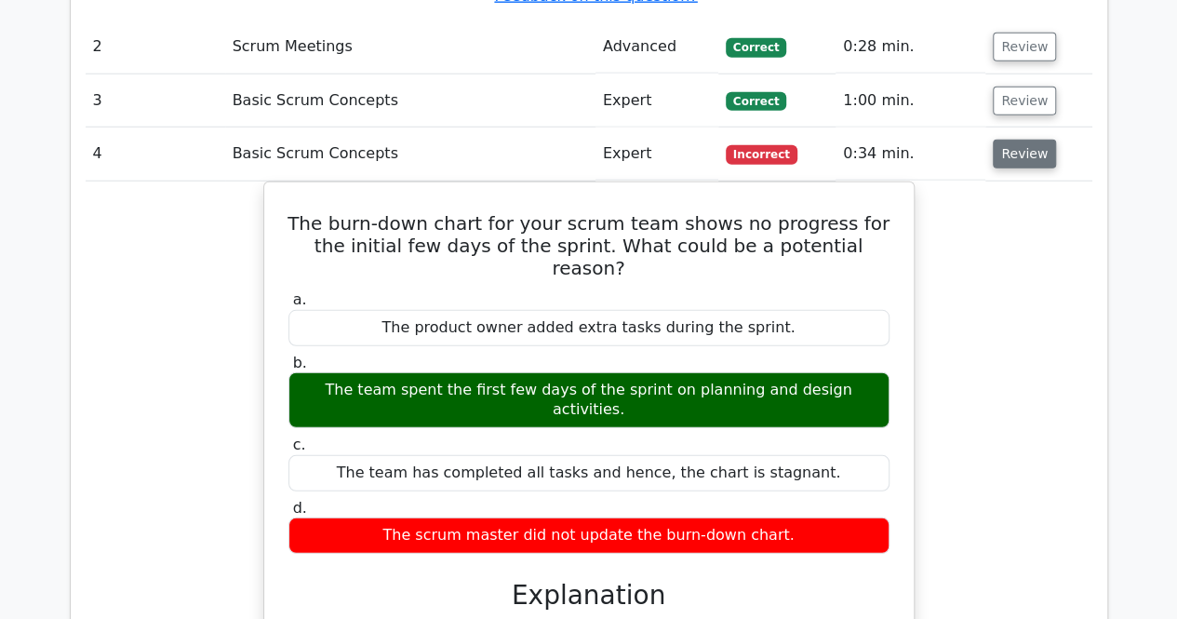
scroll to position [2569, 0]
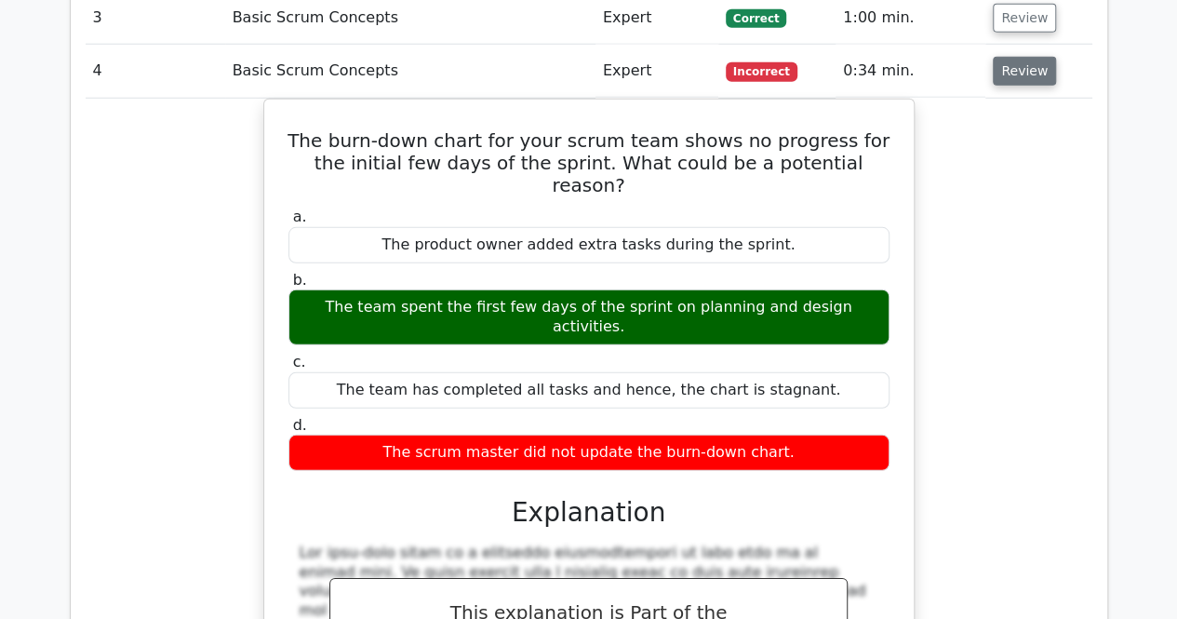
click at [1014, 349] on div "The burn-down chart for your scrum team shows no progress for the initial few d…" at bounding box center [589, 526] width 1007 height 854
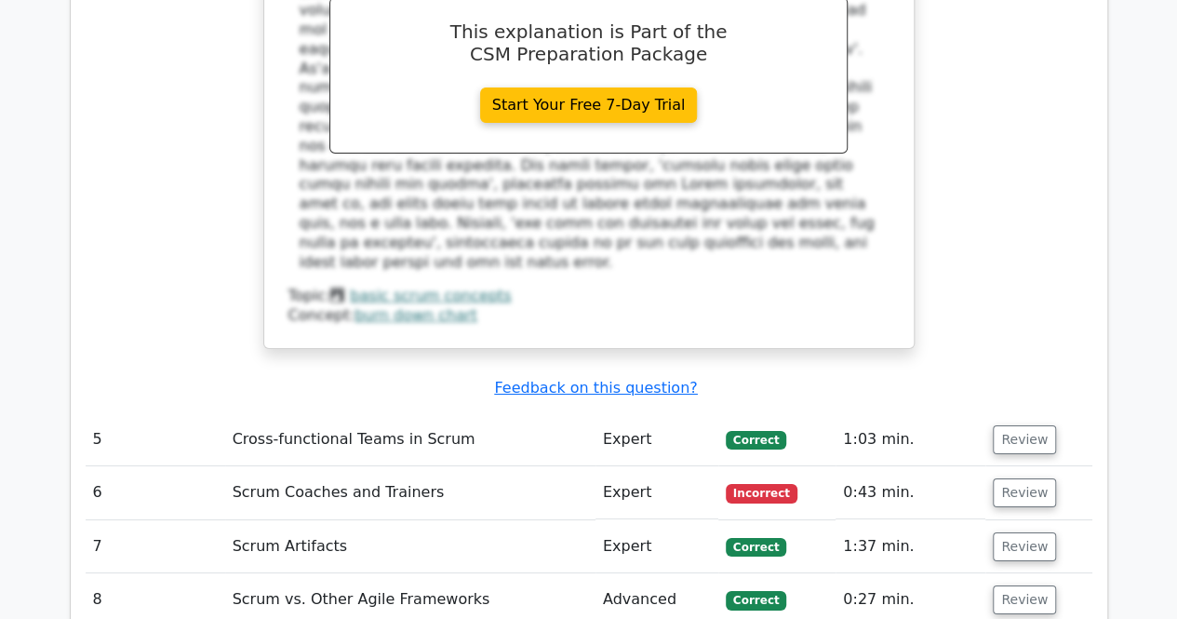
scroll to position [3165, 0]
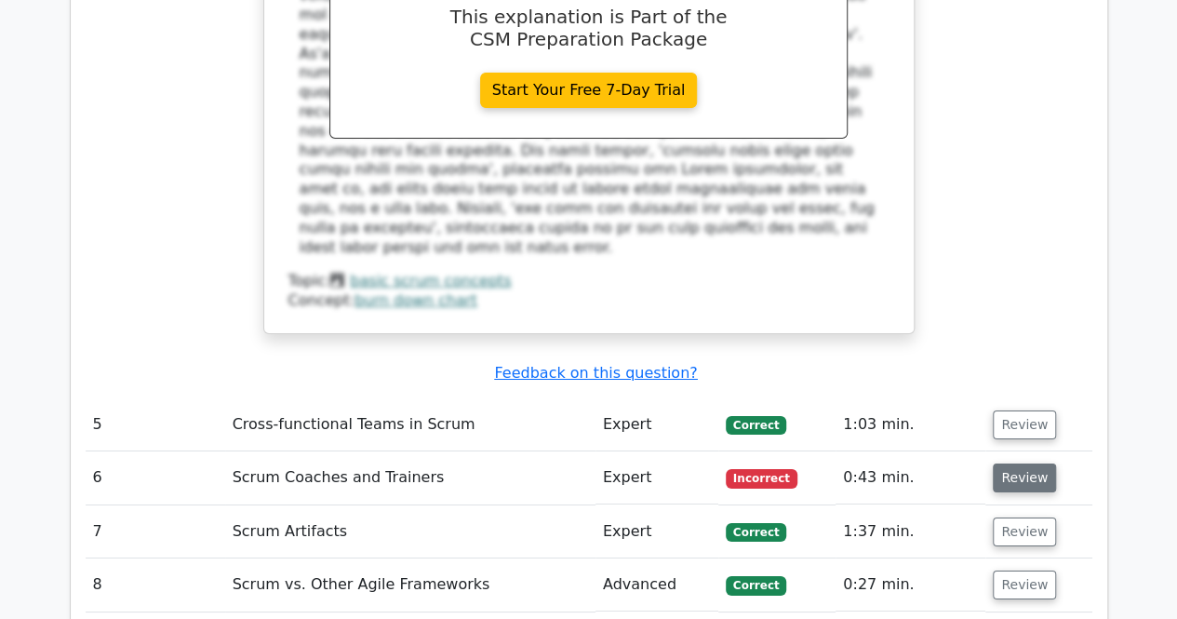
click at [1027, 464] on button "Review" at bounding box center [1024, 478] width 63 height 29
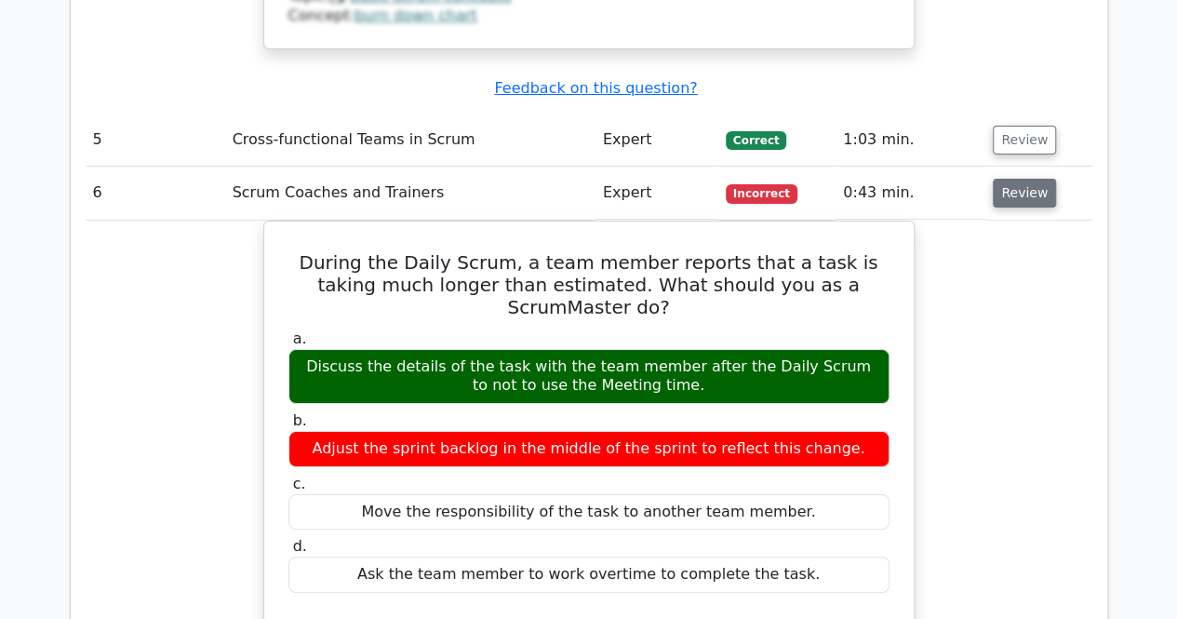
scroll to position [3500, 0]
